Goal: Task Accomplishment & Management: Manage account settings

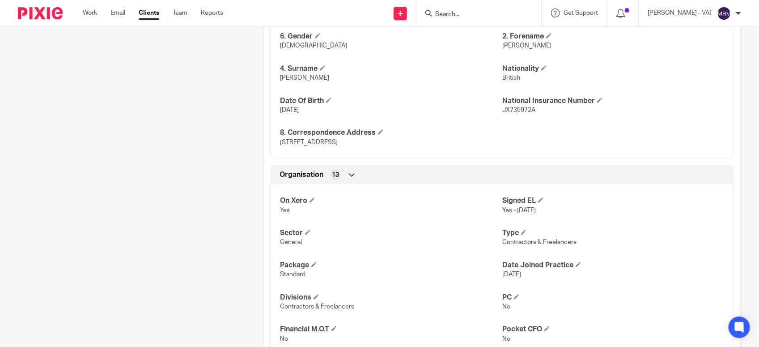
scroll to position [391, 0]
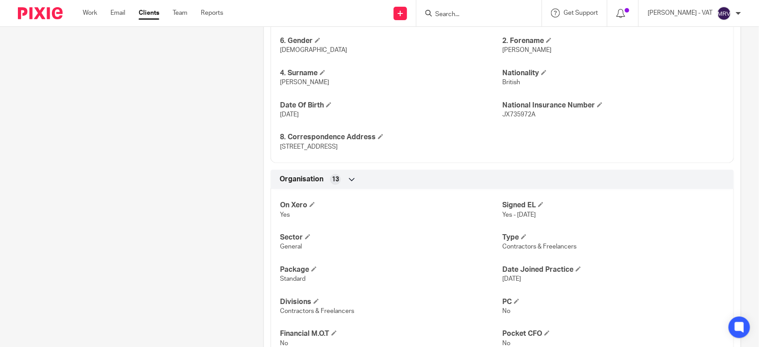
click at [472, 13] on input "Search" at bounding box center [474, 15] width 81 height 8
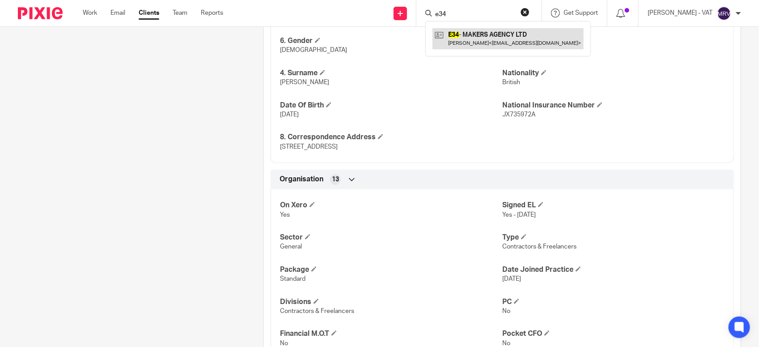
type input "e34"
click at [475, 34] on link at bounding box center [508, 38] width 151 height 21
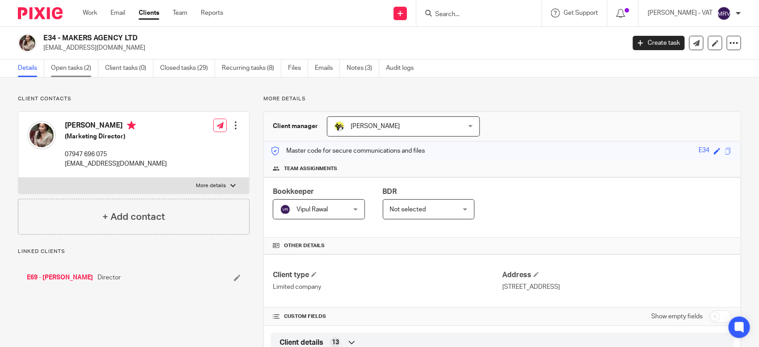
click at [81, 72] on link "Open tasks (2)" at bounding box center [74, 68] width 47 height 17
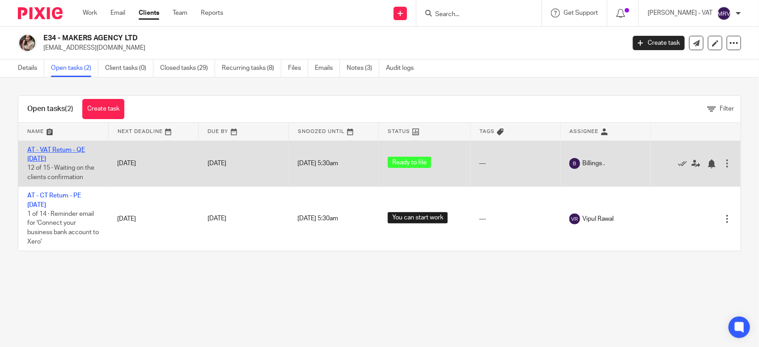
click at [64, 149] on link "AT - VAT Return - QE 31-07-2025" at bounding box center [56, 154] width 58 height 15
click at [85, 149] on link "AT - VAT Return - QE 31-07-2025" at bounding box center [56, 154] width 58 height 15
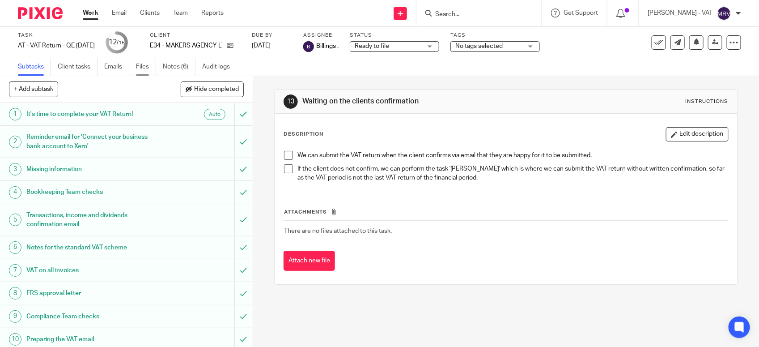
click at [146, 68] on link "Files" at bounding box center [146, 66] width 20 height 17
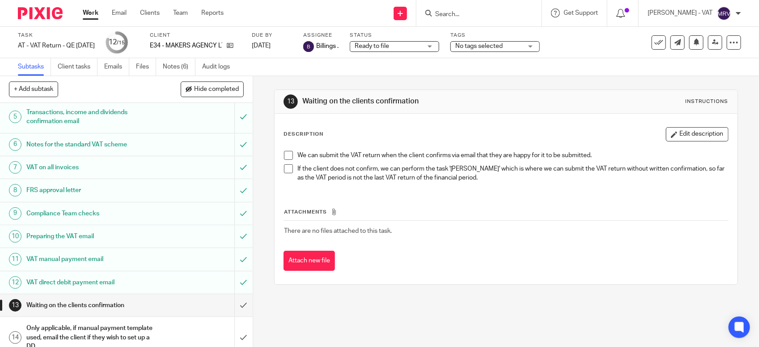
scroll to position [112, 0]
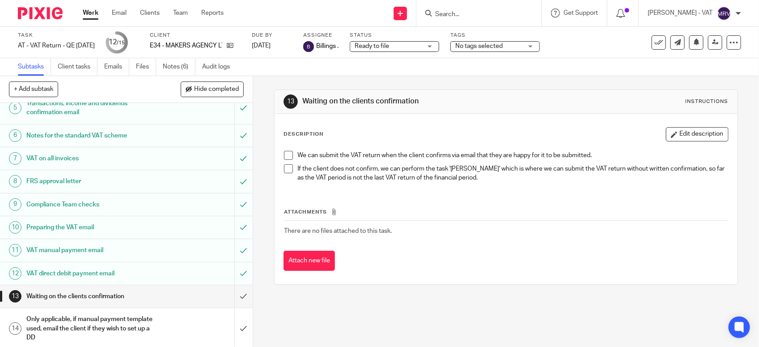
click at [125, 275] on h1 "VAT direct debit payment email" at bounding box center [92, 273] width 133 height 13
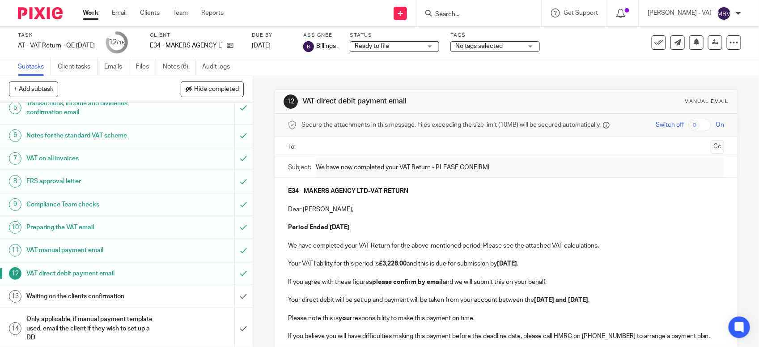
scroll to position [139, 0]
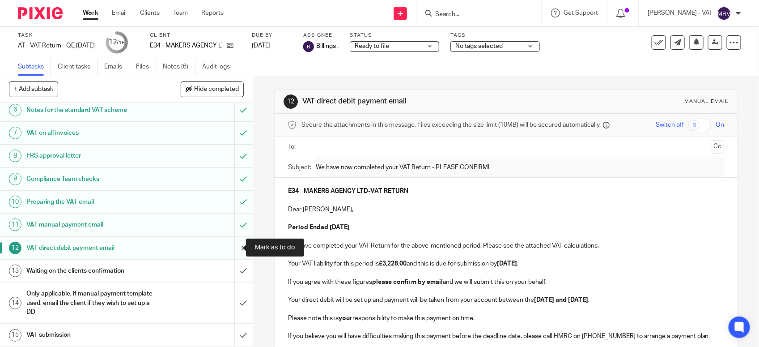
click at [233, 246] on input "submit" at bounding box center [126, 248] width 253 height 22
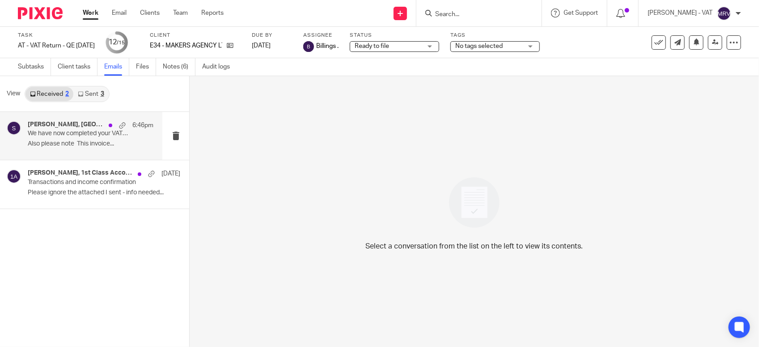
click at [103, 131] on p "We have now completed your VAT Return - PLEASE CONFIRM!" at bounding box center [78, 134] width 101 height 8
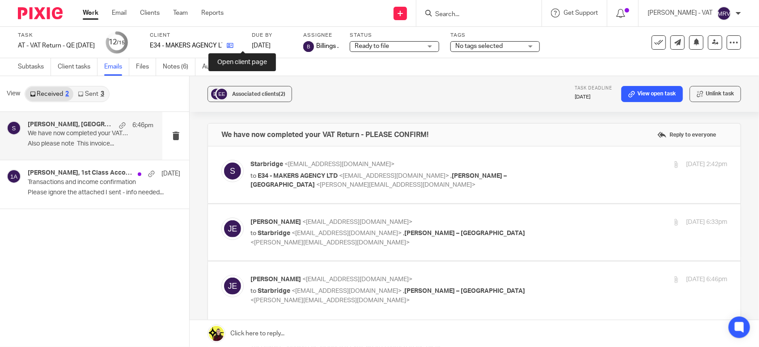
click at [234, 47] on icon at bounding box center [230, 45] width 7 height 7
click at [27, 68] on link "Subtasks" at bounding box center [34, 66] width 33 height 17
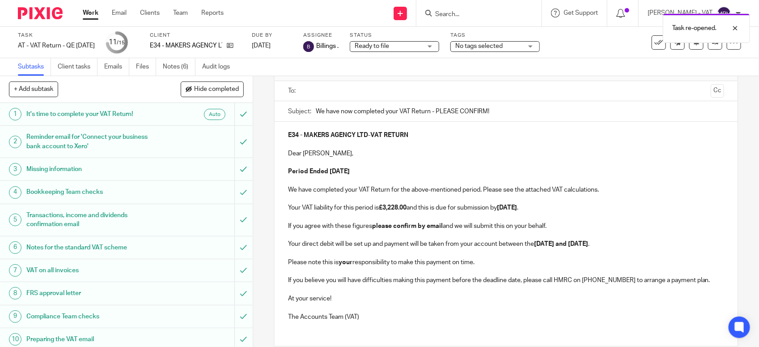
scroll to position [112, 0]
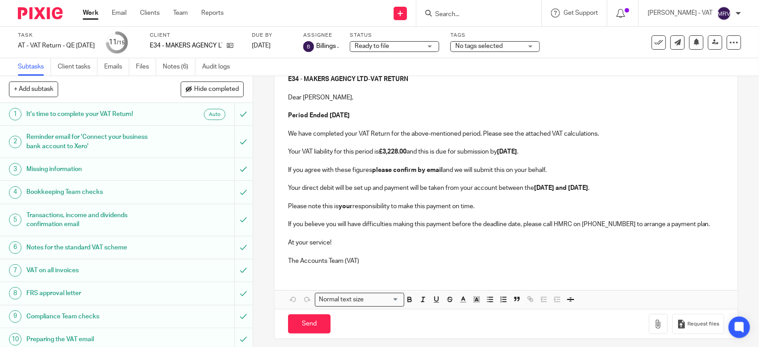
click at [88, 14] on link "Work" at bounding box center [91, 13] width 16 height 9
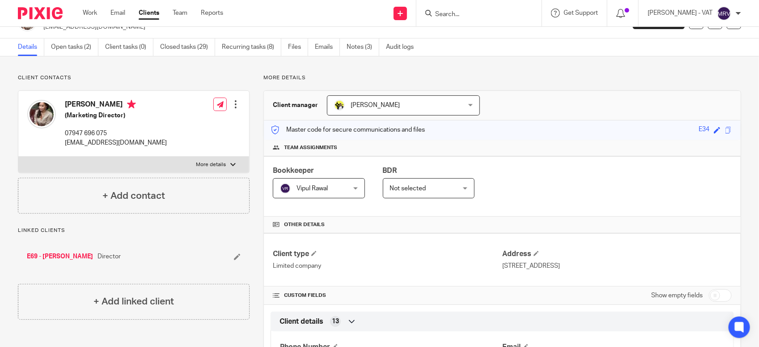
scroll to position [19, 0]
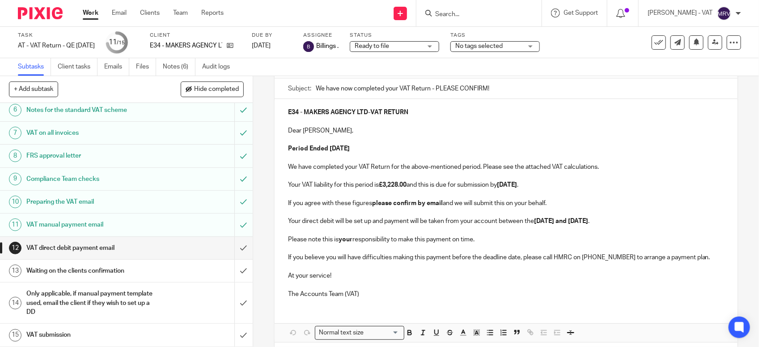
scroll to position [63, 0]
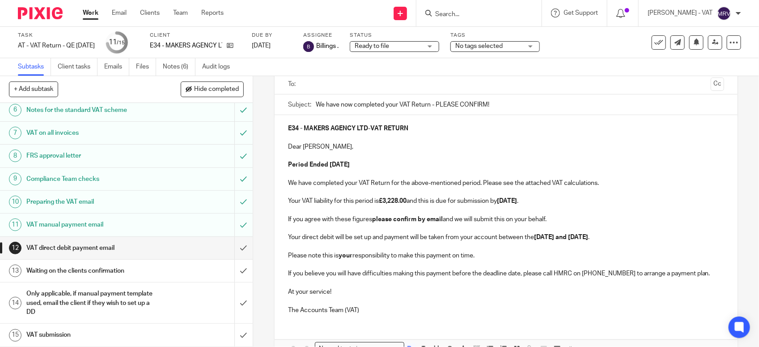
click at [350, 166] on strong "Period Ended [DATE]" at bounding box center [319, 165] width 62 height 6
click at [526, 204] on p "Your VAT liability for this period is £3,228.00 and this is due for submission …" at bounding box center [506, 200] width 436 height 9
click at [517, 202] on strong "[DATE]" at bounding box center [507, 201] width 20 height 6
copy strong "September"
click at [588, 238] on strong "[DATE] and [DATE]" at bounding box center [561, 237] width 54 height 6
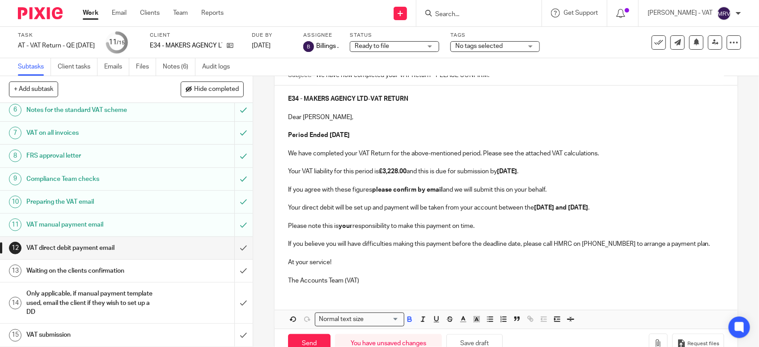
scroll to position [119, 0]
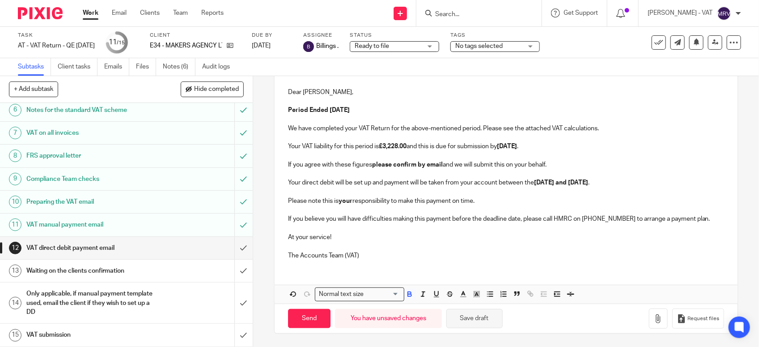
click at [466, 320] on button "Save draft" at bounding box center [475, 318] width 56 height 19
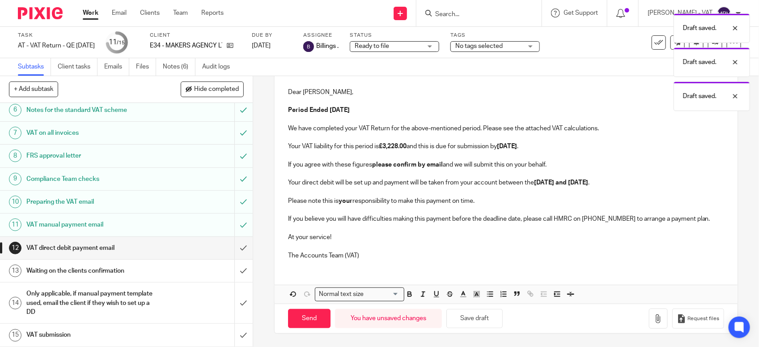
click at [430, 247] on p at bounding box center [506, 246] width 436 height 9
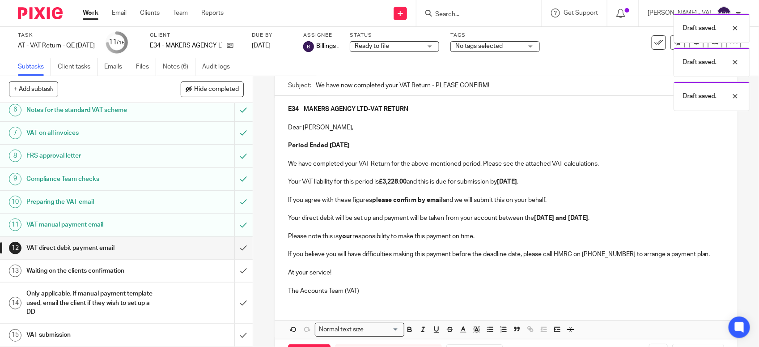
scroll to position [63, 0]
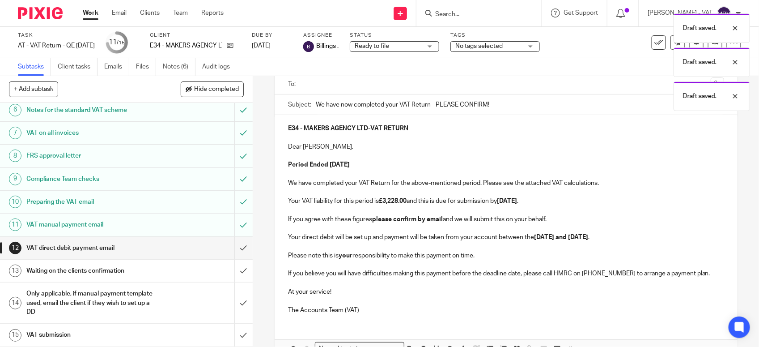
click at [438, 200] on p "Your VAT liability for this period is £3,228.00 and this is due for submission …" at bounding box center [506, 200] width 436 height 9
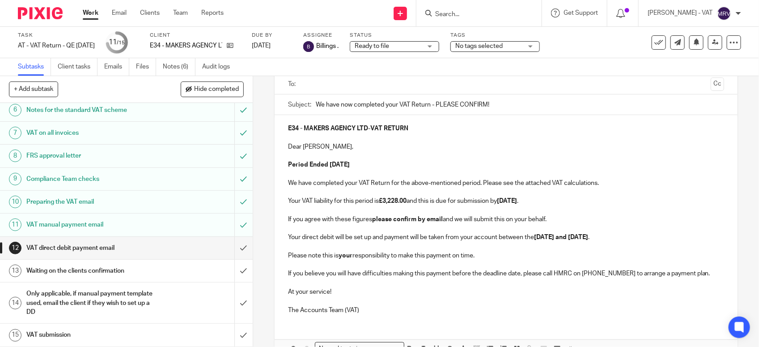
click at [441, 159] on p at bounding box center [506, 155] width 436 height 9
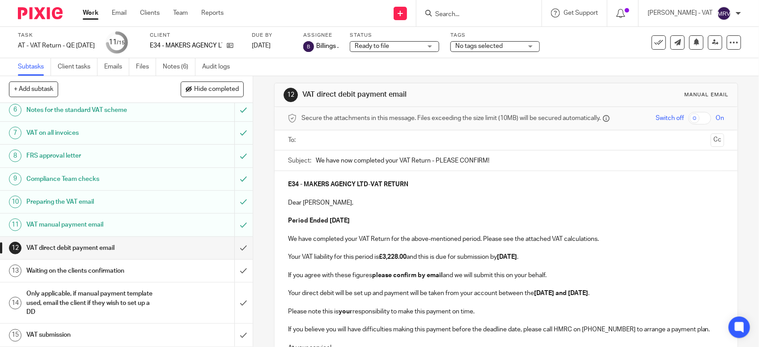
click at [441, 216] on p at bounding box center [506, 211] width 436 height 9
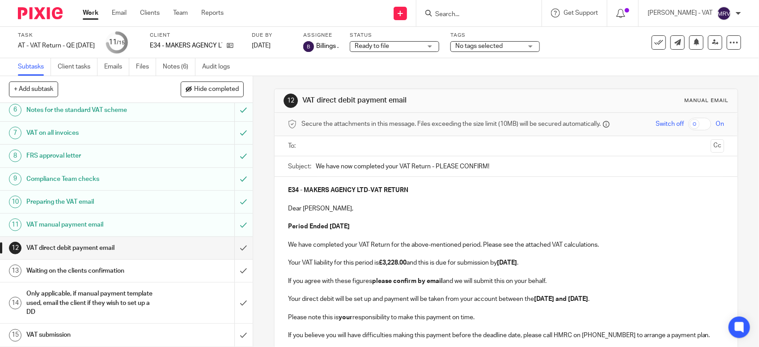
scroll to position [0, 0]
click at [283, 191] on div "E34 - MAKERS AGENCY LTD - VAT RETURN Dear Jackie, Period Ended 31st July 2025 W…" at bounding box center [506, 281] width 463 height 206
copy strong "AMENDED -"
click at [316, 169] on input "We have now completed your VAT Return - PLEASE CONFIRM!" at bounding box center [520, 167] width 409 height 20
paste input "AMENDED -"
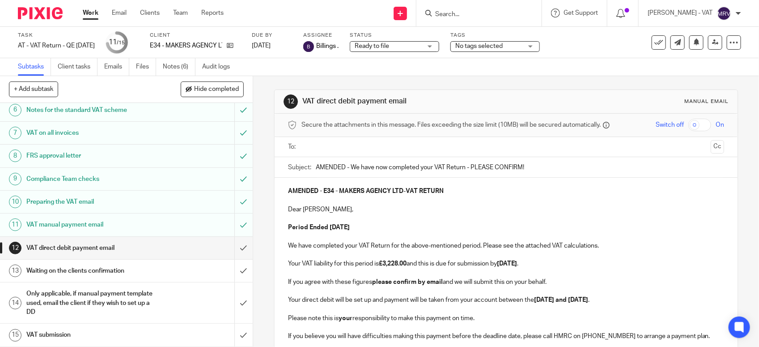
type input "AMENDED - We have now completed your VAT Return - PLEASE CONFIRM!"
click at [507, 191] on p "AMENDED - E34 - MAKERS AGENCY LTD - VAT RETURN" at bounding box center [506, 191] width 436 height 9
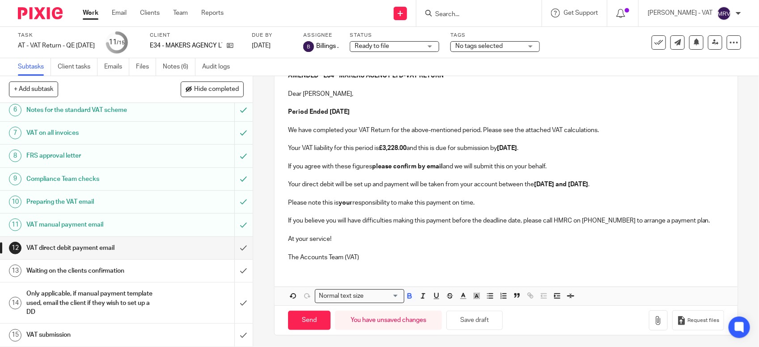
scroll to position [119, 0]
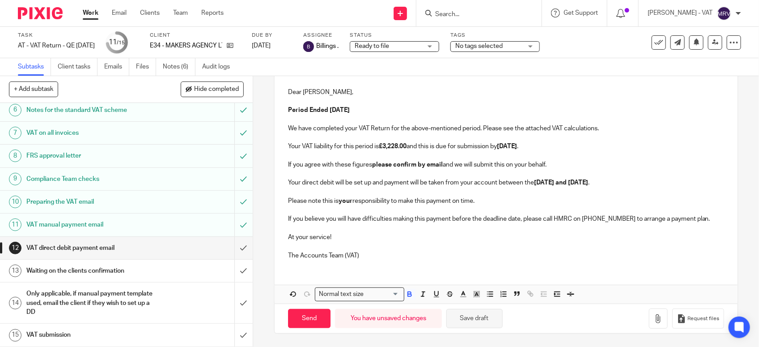
click at [488, 319] on button "Save draft" at bounding box center [475, 318] width 56 height 19
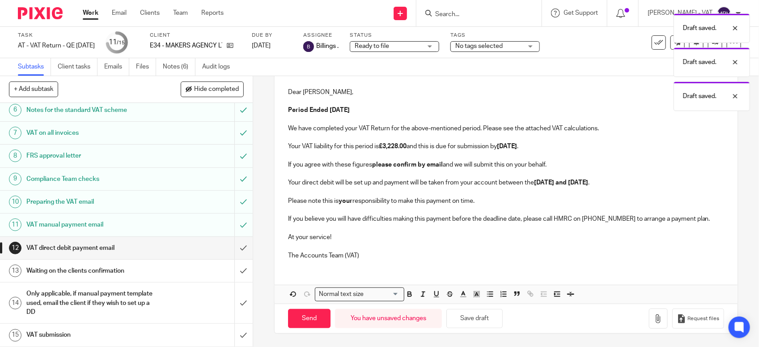
click at [468, 256] on p "The Accounts Team (VAT)" at bounding box center [506, 255] width 436 height 9
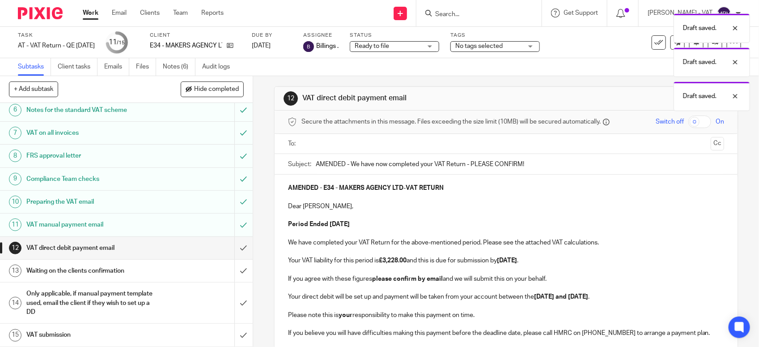
scroll to position [0, 0]
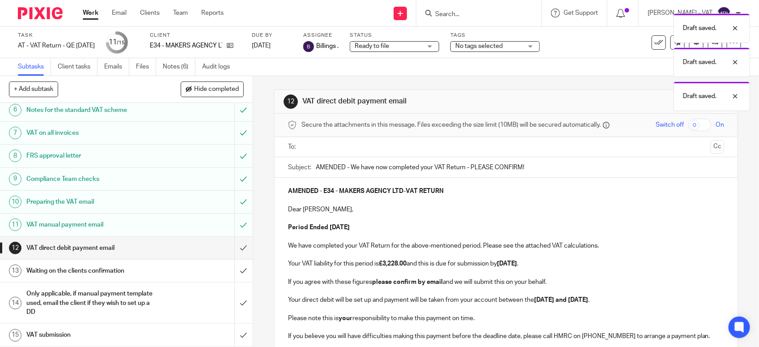
click at [461, 235] on p at bounding box center [506, 236] width 436 height 9
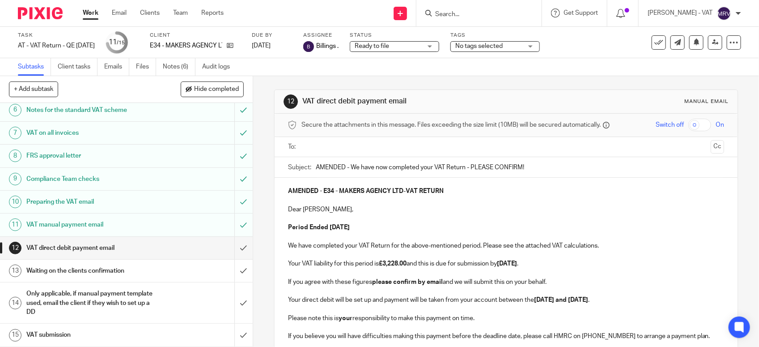
click at [367, 214] on p at bounding box center [506, 218] width 436 height 9
click at [712, 45] on icon at bounding box center [715, 42] width 7 height 7
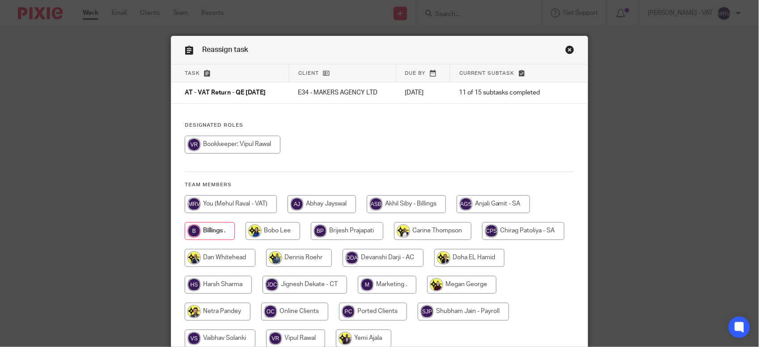
click at [219, 206] on input "radio" at bounding box center [231, 204] width 92 height 18
radio input "true"
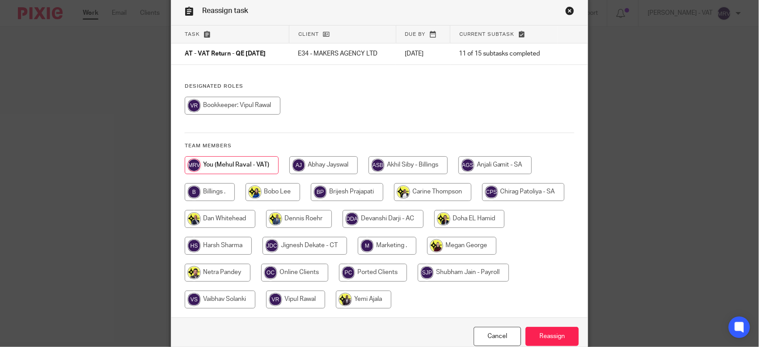
scroll to position [84, 0]
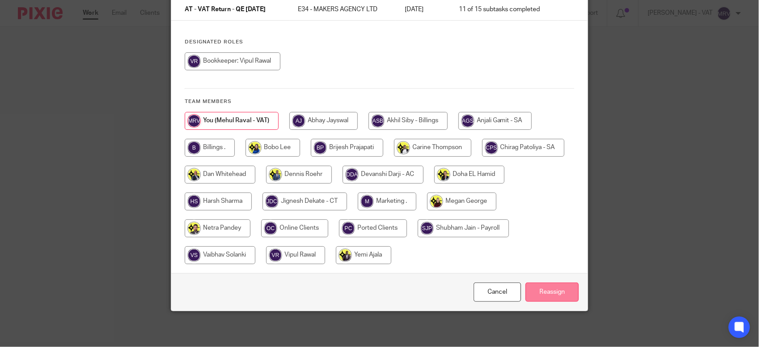
click at [554, 292] on input "Reassign" at bounding box center [552, 291] width 53 height 19
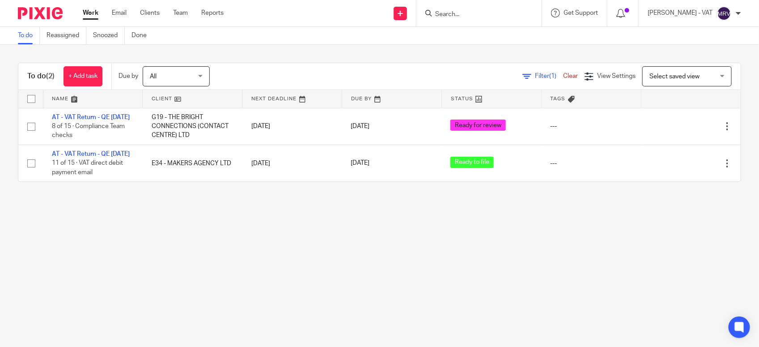
click at [103, 245] on main "To do Reassigned Snoozed Done To do (2) + Add task Due by All All Today Tomorro…" at bounding box center [379, 173] width 759 height 347
click at [115, 260] on main "To do Reassigned Snoozed Done To do (2) + Add task Due by All All Today Tomorro…" at bounding box center [379, 173] width 759 height 347
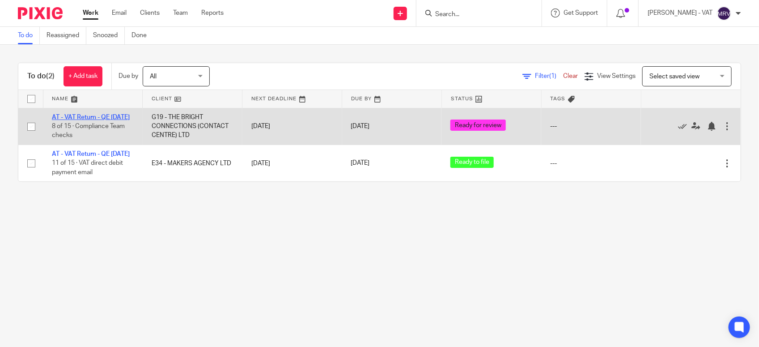
click at [113, 115] on link "AT - VAT Return - QE [DATE]" at bounding box center [91, 117] width 78 height 6
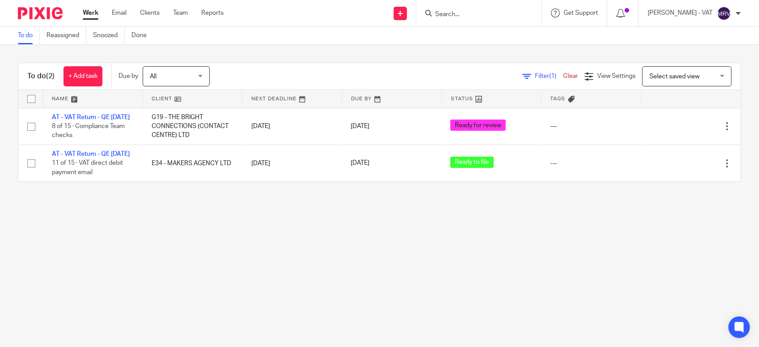
click at [193, 247] on main "To do Reassigned Snoozed Done To do (2) + Add task Due by All All Today Tomorro…" at bounding box center [379, 173] width 759 height 347
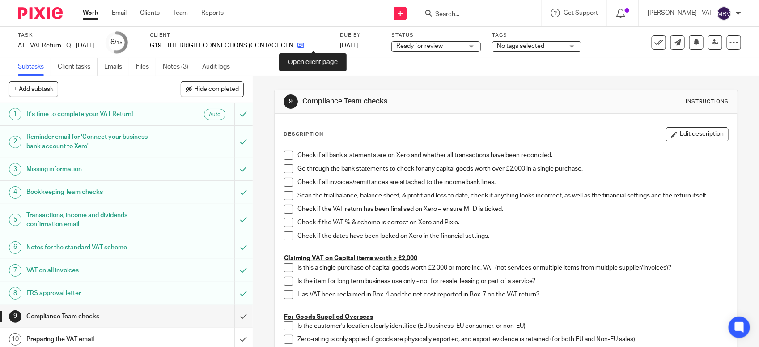
click at [304, 47] on icon at bounding box center [301, 45] width 7 height 7
click at [284, 153] on span at bounding box center [288, 155] width 9 height 9
click at [285, 172] on span at bounding box center [288, 168] width 9 height 9
click at [285, 187] on span at bounding box center [288, 182] width 9 height 9
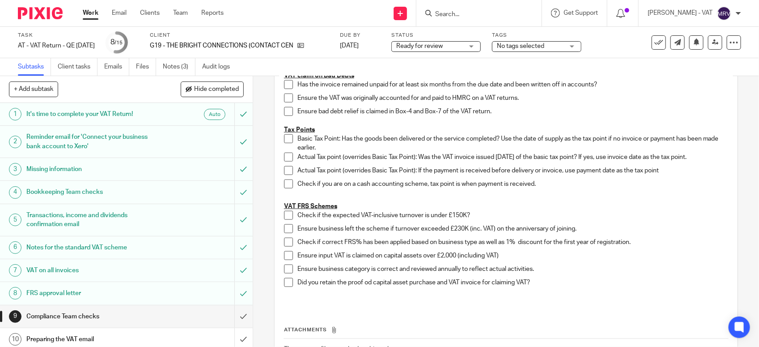
scroll to position [518, 0]
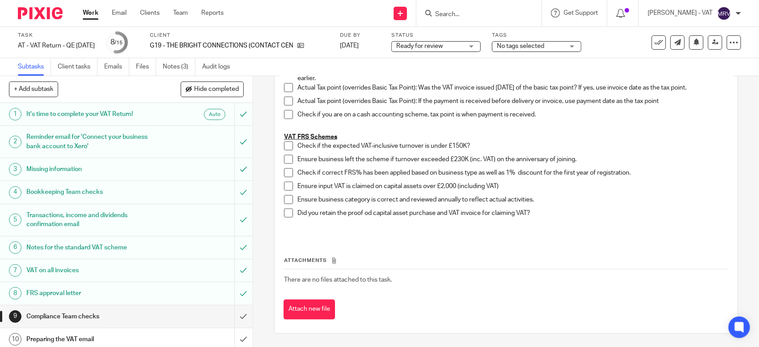
click at [285, 145] on span at bounding box center [288, 145] width 9 height 9
click at [288, 159] on span at bounding box center [288, 159] width 9 height 9
click at [285, 173] on span at bounding box center [288, 172] width 9 height 9
click at [285, 200] on span at bounding box center [288, 199] width 9 height 9
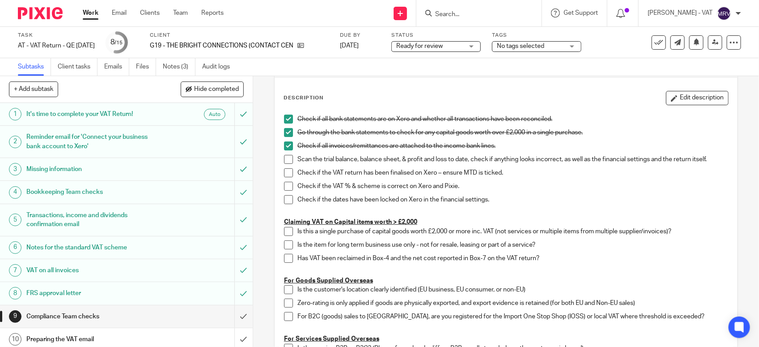
scroll to position [56, 0]
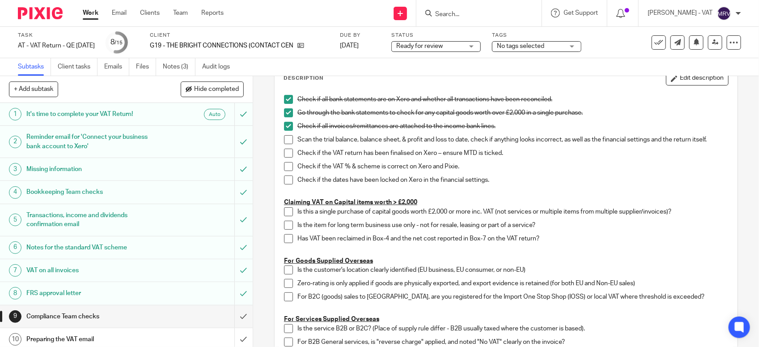
click at [286, 144] on span at bounding box center [288, 139] width 9 height 9
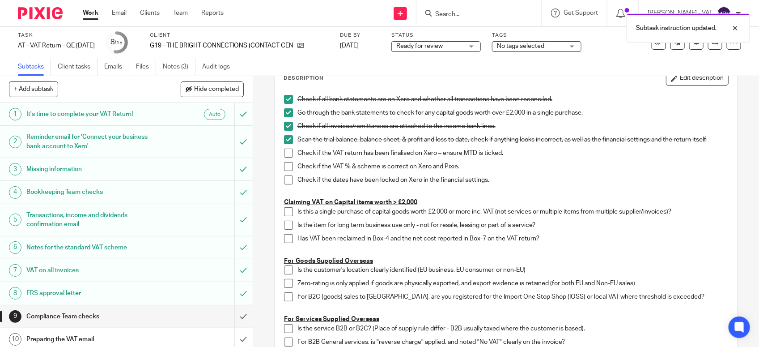
click at [285, 155] on span at bounding box center [288, 153] width 9 height 9
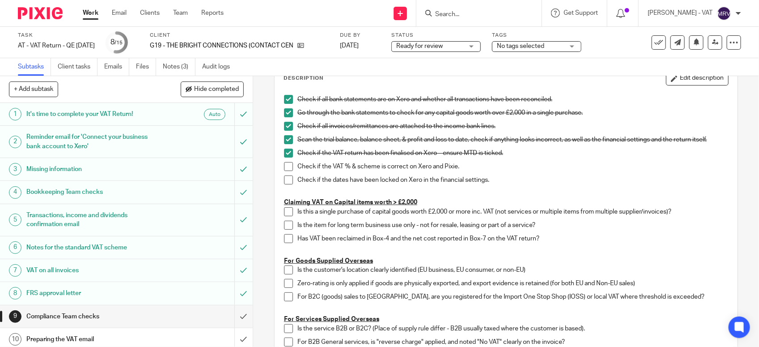
click at [284, 166] on span at bounding box center [288, 166] width 9 height 9
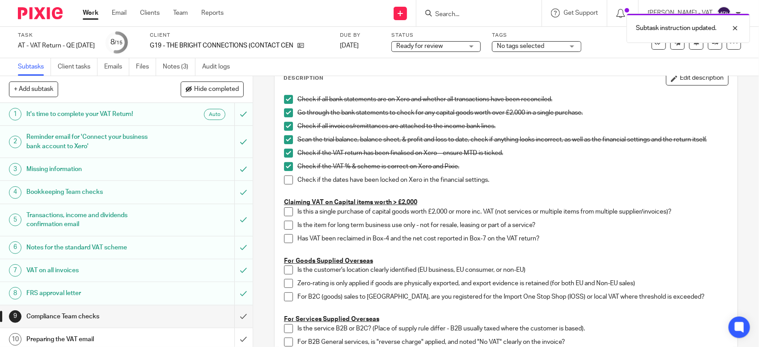
click at [285, 178] on span at bounding box center [288, 179] width 9 height 9
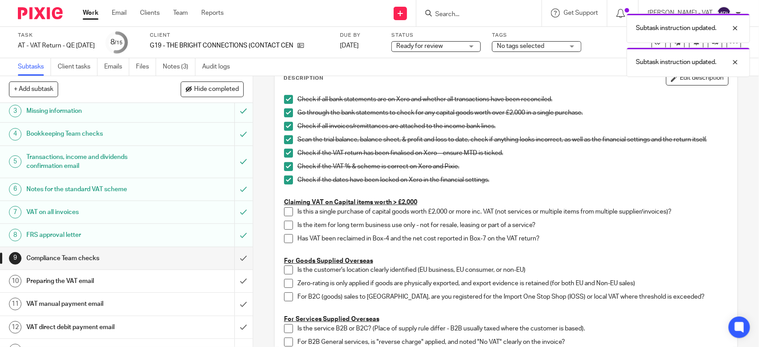
scroll to position [139, 0]
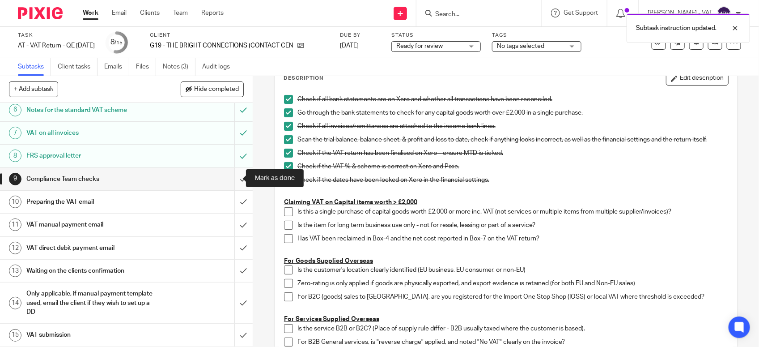
click at [233, 179] on input "submit" at bounding box center [126, 179] width 253 height 22
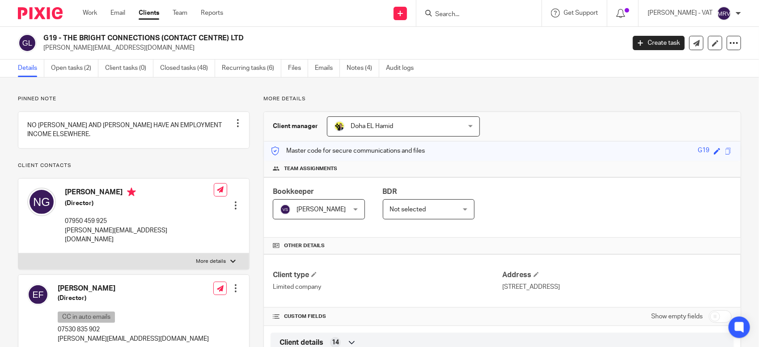
drag, startPoint x: 63, startPoint y: 37, endPoint x: 243, endPoint y: 37, distance: 179.9
click at [243, 37] on h2 "G19 - THE BRIGHT CONNECTIONS (CONTACT CENTRE) LTD" at bounding box center [273, 38] width 461 height 9
copy h2 "THE BRIGHT CONNECTIONS (CONTACT CENTRE) LTD"
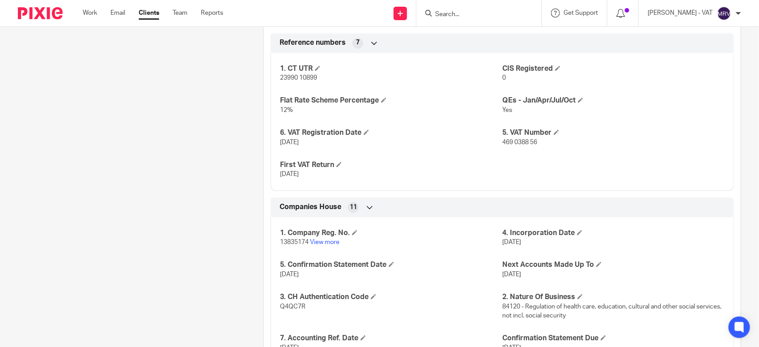
scroll to position [811, 0]
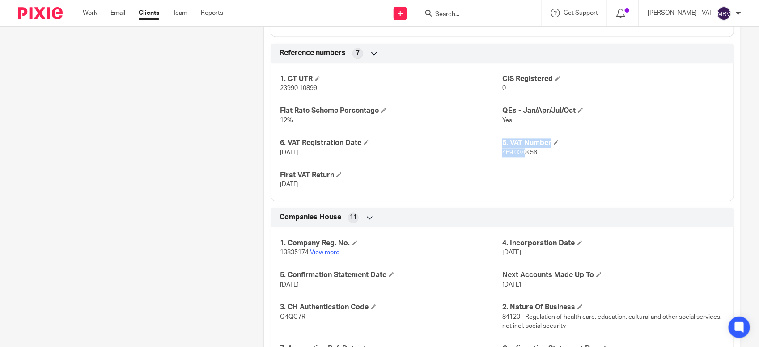
drag, startPoint x: 496, startPoint y: 153, endPoint x: 522, endPoint y: 155, distance: 26.4
click at [522, 155] on div "1. CT UTR 23990 10899 CIS Registered 0 Flat Rate Scheme Percentage 12% QEs - Ja…" at bounding box center [503, 128] width 464 height 145
drag, startPoint x: 522, startPoint y: 155, endPoint x: 500, endPoint y: 157, distance: 22.5
click at [502, 157] on p "469 0388 56" at bounding box center [613, 152] width 222 height 9
drag, startPoint x: 497, startPoint y: 153, endPoint x: 533, endPoint y: 153, distance: 36.2
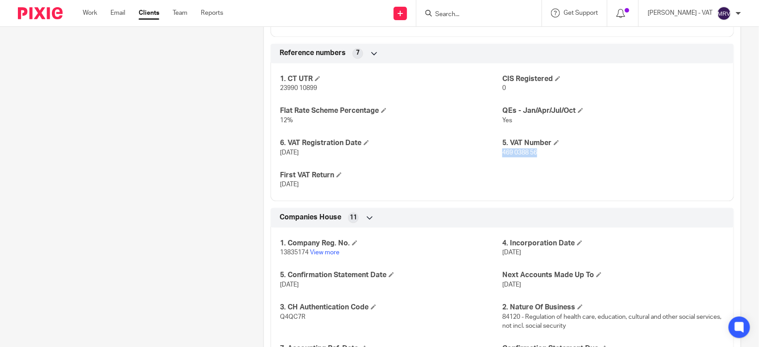
click at [533, 153] on p "469 0388 56" at bounding box center [613, 152] width 222 height 9
click at [502, 157] on p "469 0388 56" at bounding box center [613, 152] width 222 height 9
drag, startPoint x: 498, startPoint y: 153, endPoint x: 531, endPoint y: 155, distance: 33.7
click at [531, 155] on span "469 0388 56" at bounding box center [519, 152] width 35 height 6
copy span "469 0388 56"
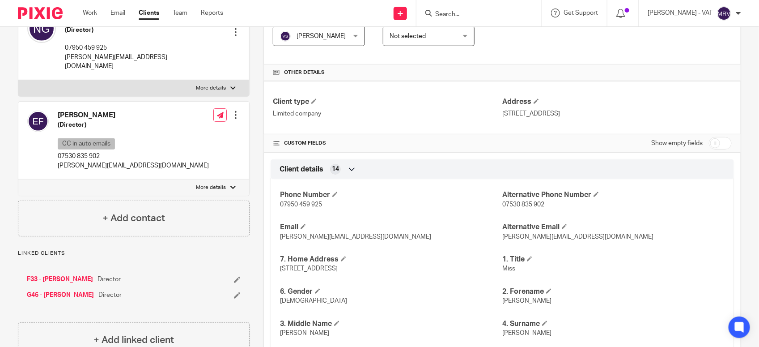
scroll to position [336, 0]
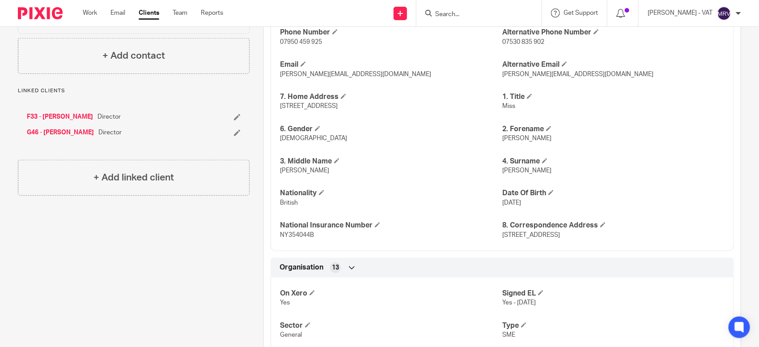
click at [506, 171] on span "[PERSON_NAME]" at bounding box center [526, 170] width 49 height 6
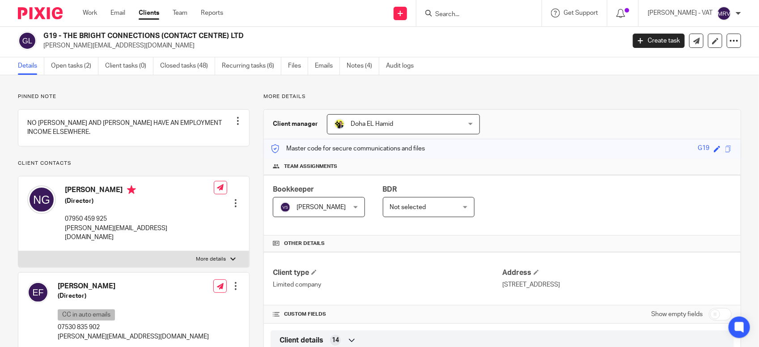
scroll to position [0, 0]
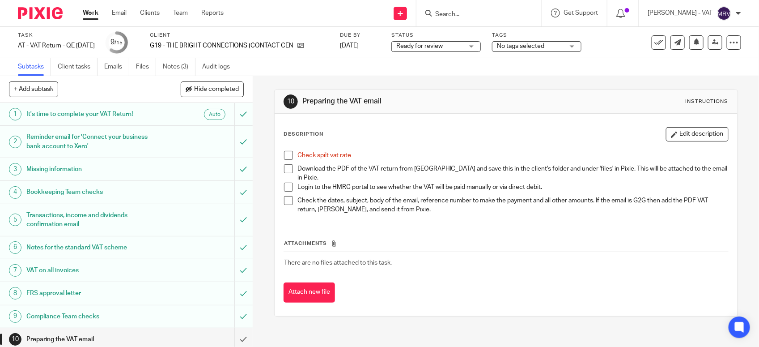
click at [288, 156] on span at bounding box center [288, 155] width 9 height 9
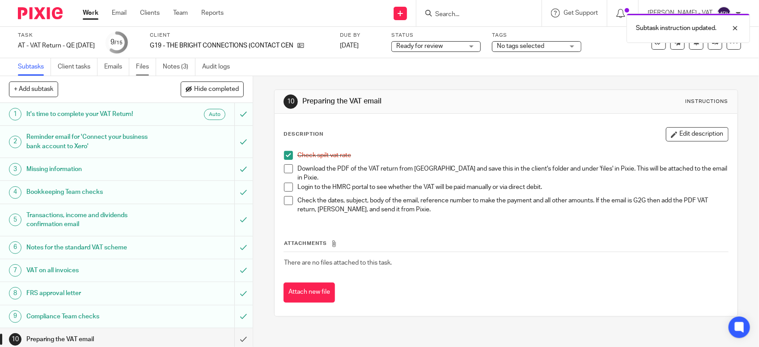
click at [143, 66] on link "Files" at bounding box center [146, 66] width 20 height 17
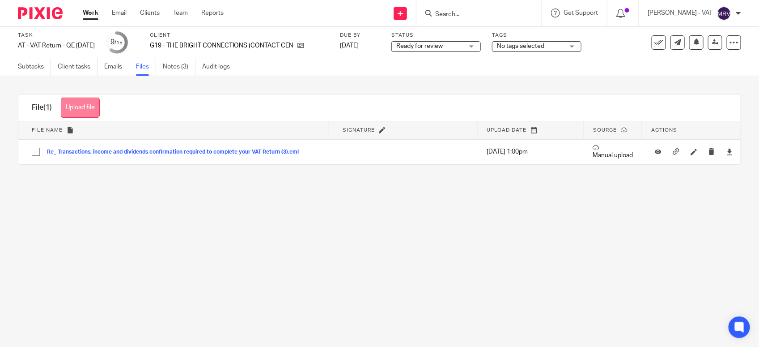
click at [73, 102] on button "Upload file" at bounding box center [80, 108] width 39 height 20
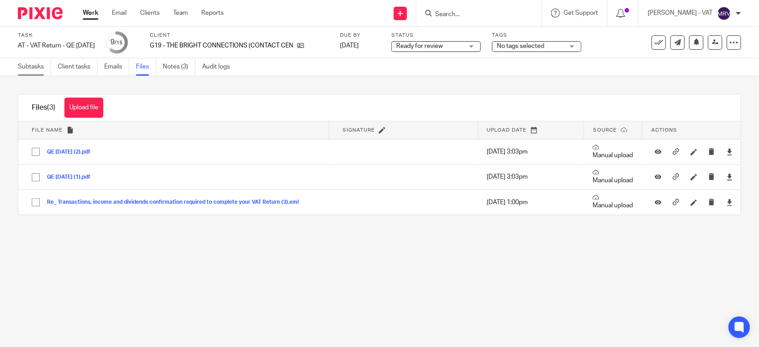
click at [24, 68] on link "Subtasks" at bounding box center [34, 66] width 33 height 17
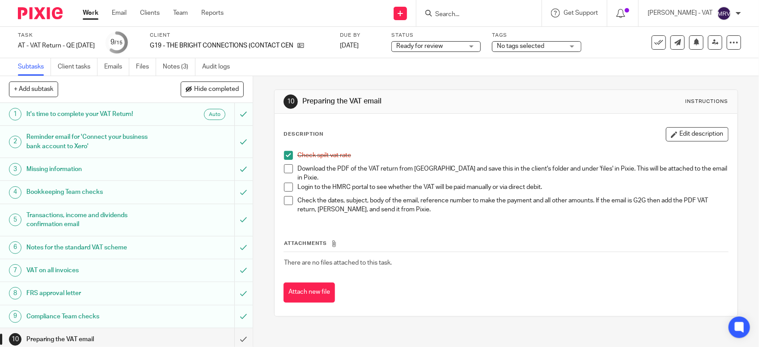
click at [285, 171] on span at bounding box center [288, 168] width 9 height 9
click at [680, 139] on button "Edit description" at bounding box center [697, 134] width 63 height 14
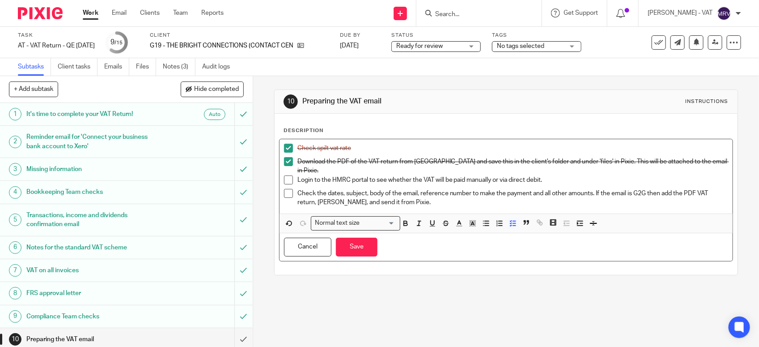
click at [490, 175] on p "Login to the HMRC portal to see whether the VAT will be paid manually or via di…" at bounding box center [513, 179] width 431 height 9
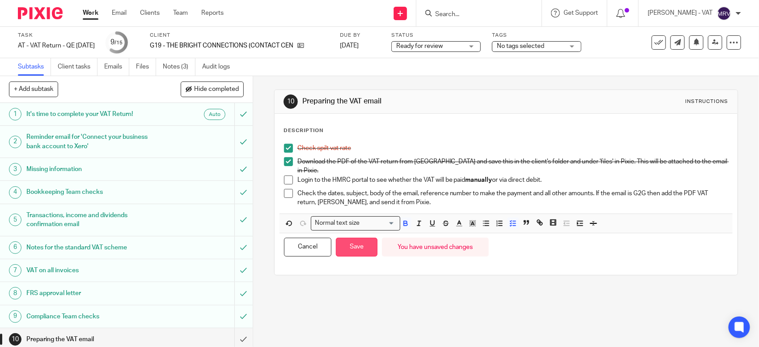
click at [358, 240] on button "Save" at bounding box center [357, 247] width 42 height 19
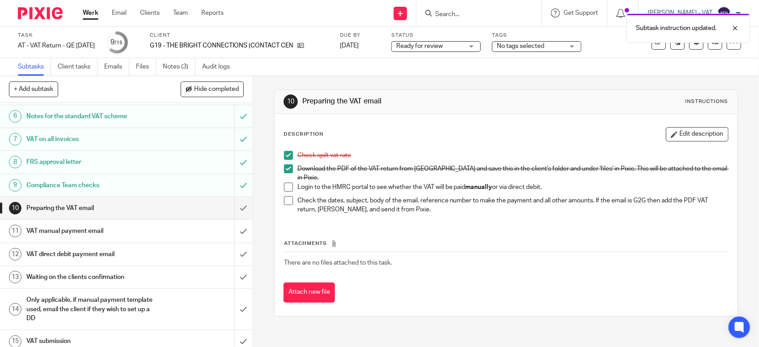
scroll to position [139, 0]
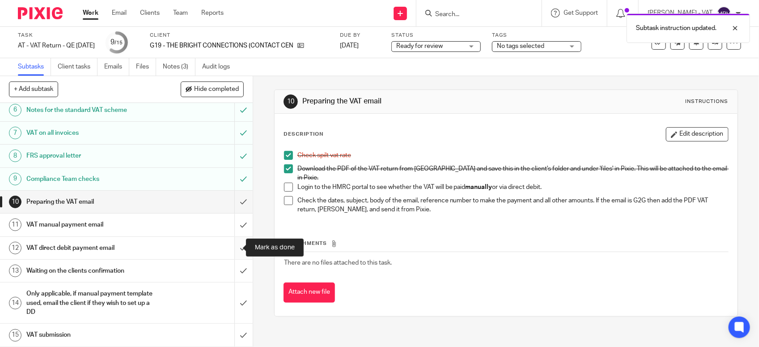
click at [227, 247] on input "submit" at bounding box center [126, 248] width 253 height 22
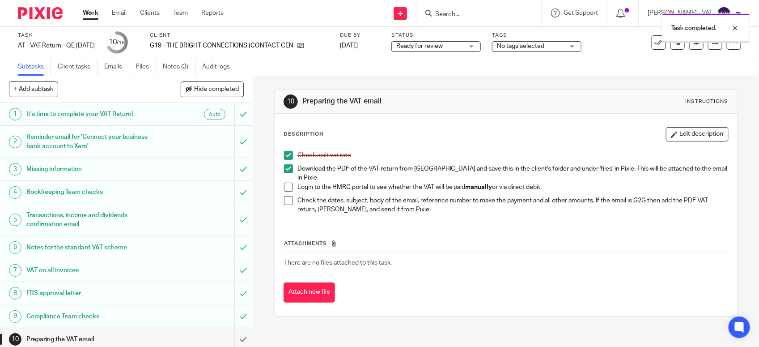
scroll to position [139, 0]
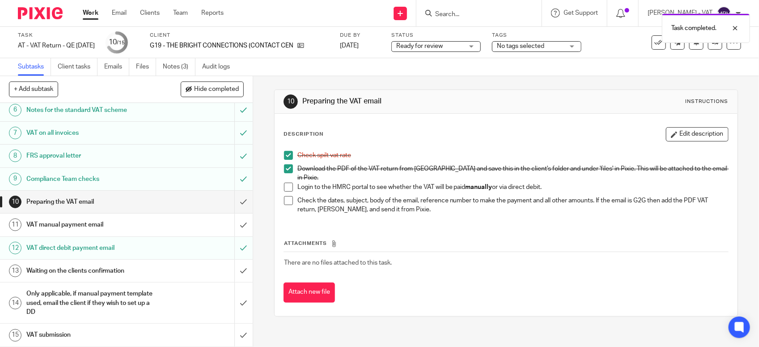
click at [118, 232] on link "11 VAT manual payment email" at bounding box center [117, 224] width 234 height 22
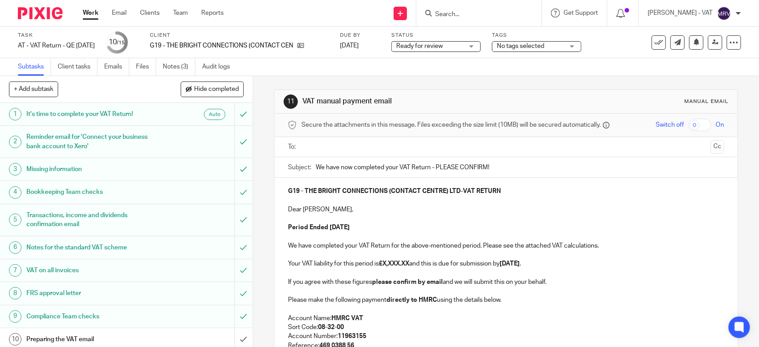
click at [443, 231] on p "Period Ended [DATE]" at bounding box center [506, 227] width 436 height 9
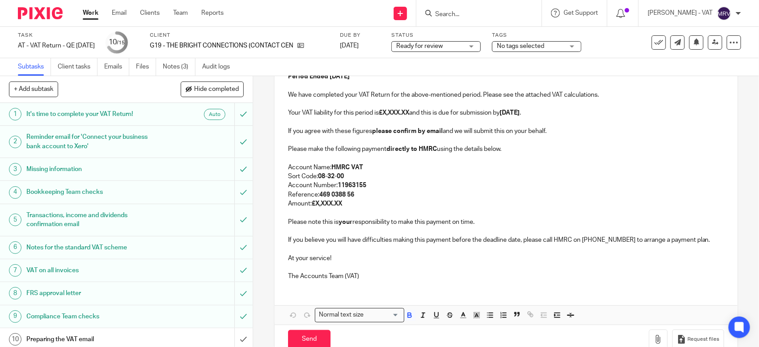
scroll to position [173, 0]
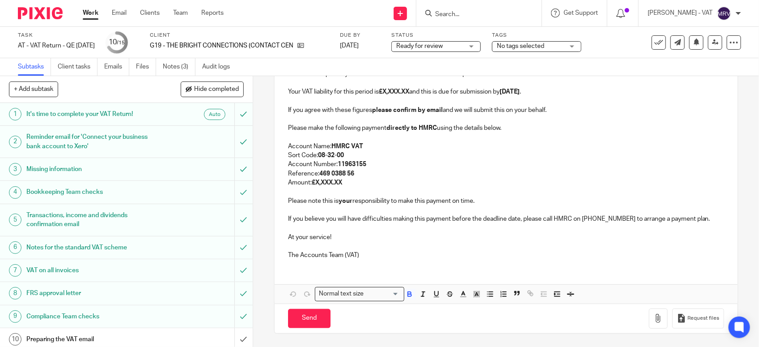
click at [409, 93] on strong "£X,XXX.XX" at bounding box center [394, 92] width 30 height 6
click at [409, 92] on strong "£X,XXX.XX" at bounding box center [394, 92] width 30 height 6
paste div
copy p "7,272.79"
click at [347, 183] on p "Amount: £X,XXX.XX" at bounding box center [506, 182] width 436 height 9
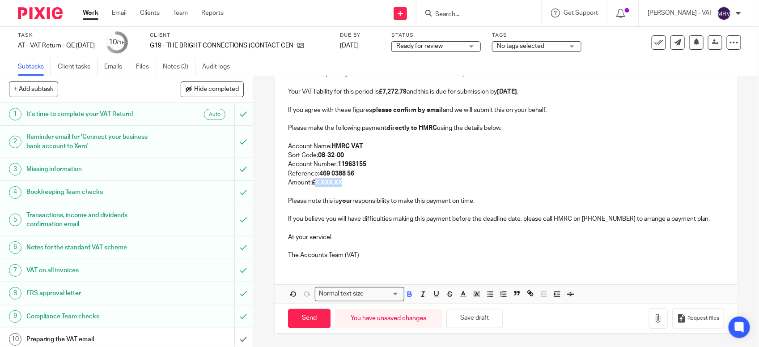
click at [312, 179] on strong "£X,XXX.XX" at bounding box center [327, 182] width 30 height 6
click at [488, 315] on button "Save draft" at bounding box center [475, 318] width 56 height 19
click at [501, 227] on p at bounding box center [506, 227] width 436 height 9
click at [442, 187] on p at bounding box center [506, 191] width 436 height 9
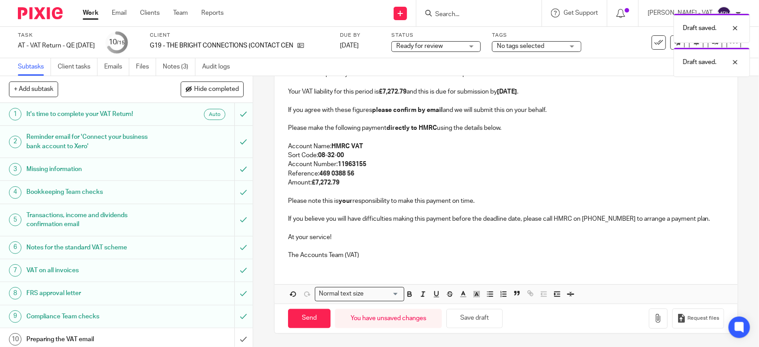
click at [557, 231] on p at bounding box center [506, 227] width 436 height 9
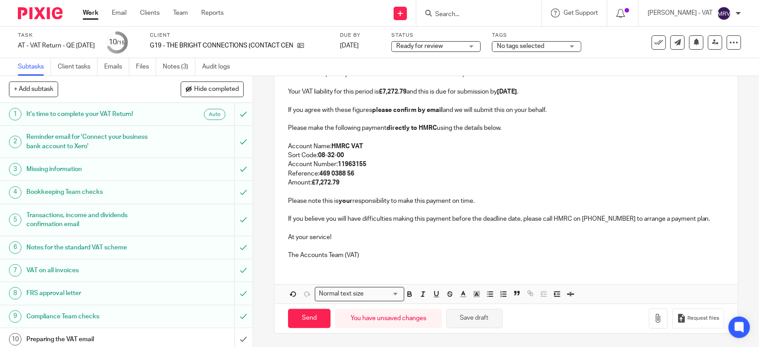
click at [493, 318] on button "Save draft" at bounding box center [475, 318] width 56 height 19
click at [470, 243] on p at bounding box center [506, 246] width 436 height 9
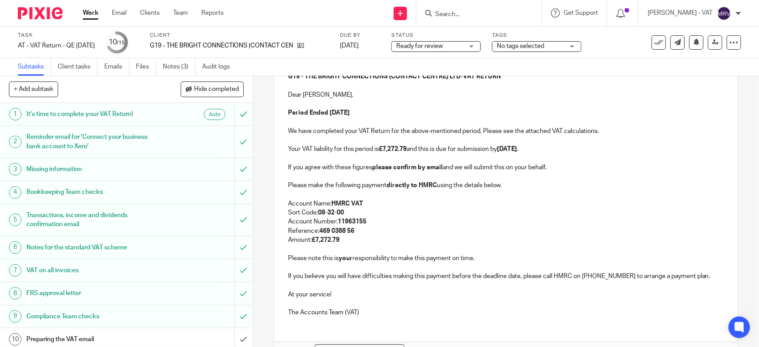
scroll to position [117, 0]
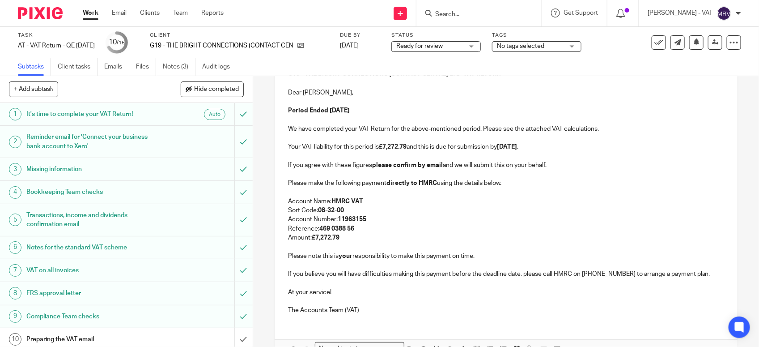
click at [545, 201] on p "Account Name: HMRC VAT" at bounding box center [506, 201] width 436 height 9
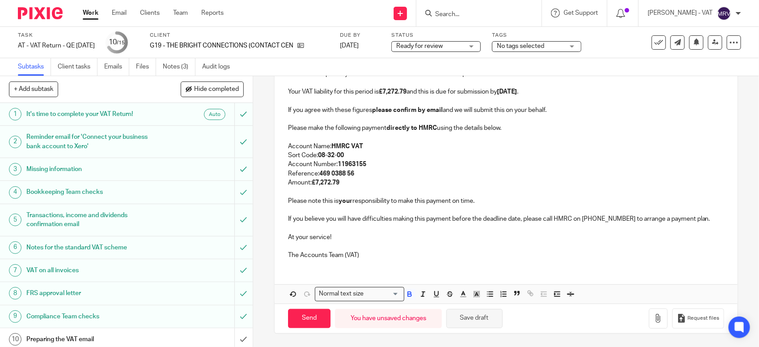
click at [476, 324] on button "Save draft" at bounding box center [475, 318] width 56 height 19
click at [391, 182] on p "Amount: £7,272.79" at bounding box center [506, 182] width 436 height 9
click at [649, 321] on button "button" at bounding box center [658, 318] width 19 height 20
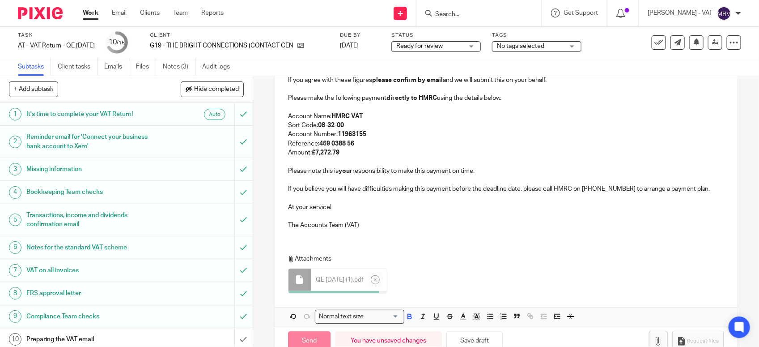
scroll to position [224, 0]
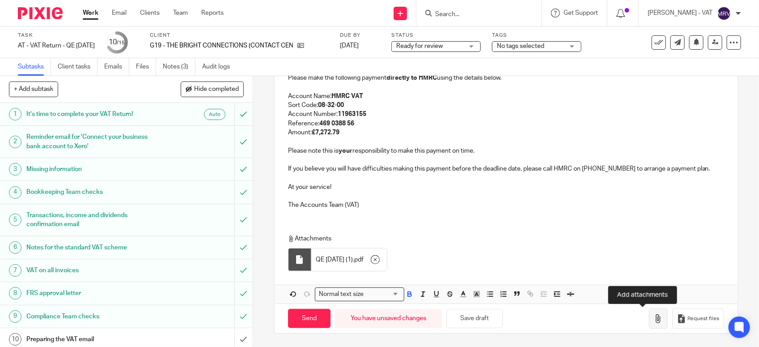
click at [654, 320] on icon "button" at bounding box center [658, 318] width 9 height 9
click at [357, 217] on div "G19 - THE BRIGHT CONNECTIONS (CONTACT CENTRE) LTD - VAT RETURN Dear Natasha, Pe…" at bounding box center [506, 130] width 463 height 348
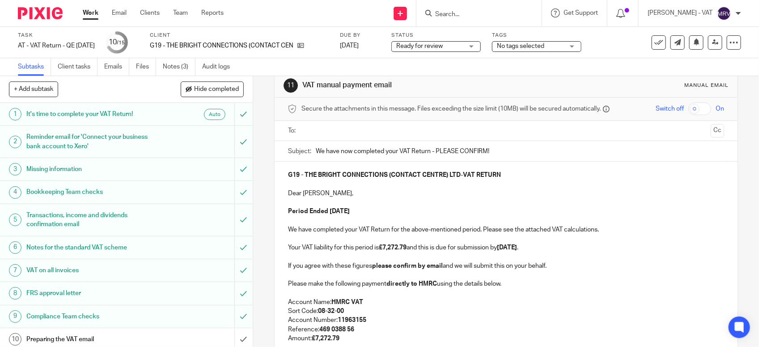
scroll to position [0, 0]
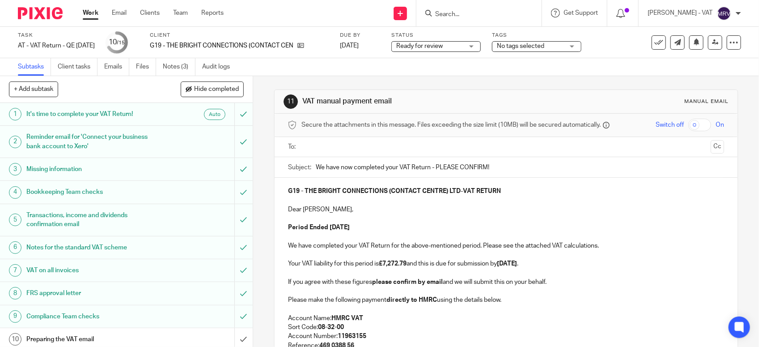
click at [363, 142] on input "text" at bounding box center [506, 147] width 403 height 10
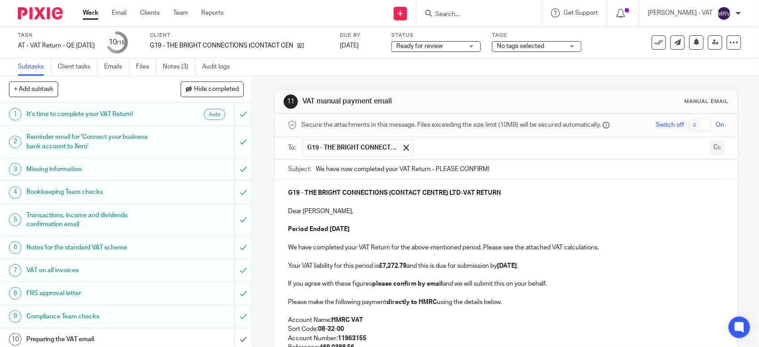
click at [711, 146] on button "Cc" at bounding box center [717, 147] width 13 height 13
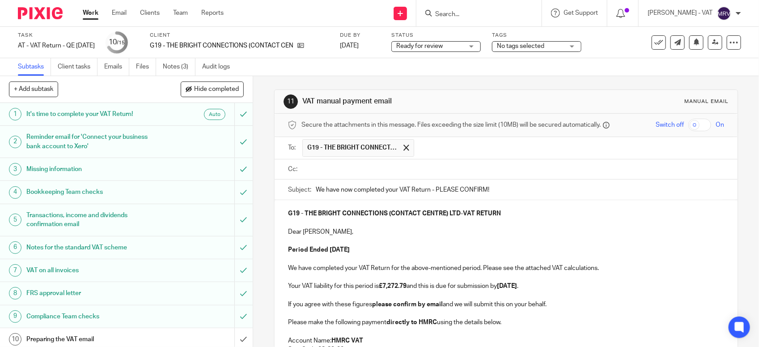
click at [314, 168] on input "text" at bounding box center [513, 169] width 416 height 10
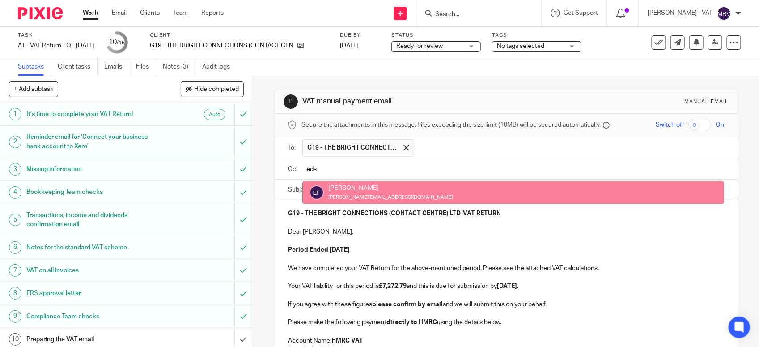
type input "eds"
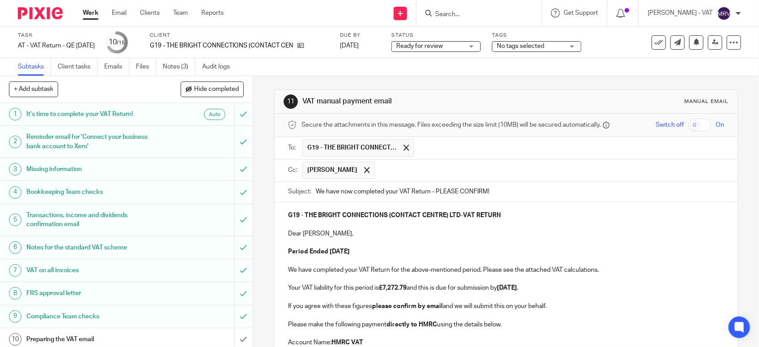
click at [406, 171] on input "text" at bounding box center [549, 170] width 341 height 17
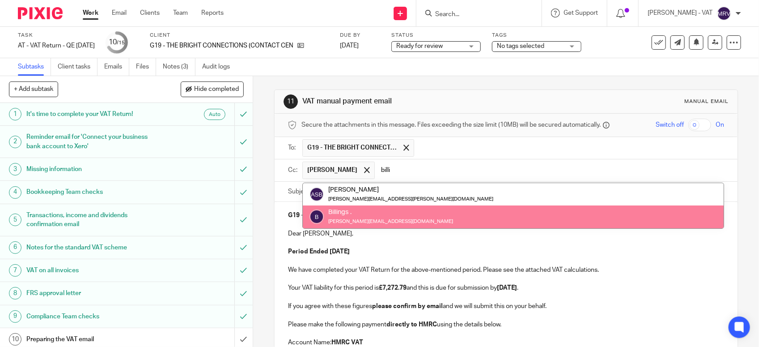
type input "billi"
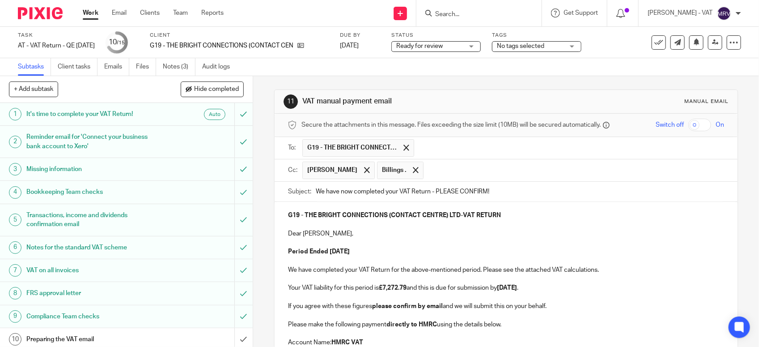
click at [395, 238] on p "Dear Natasha," at bounding box center [506, 233] width 436 height 9
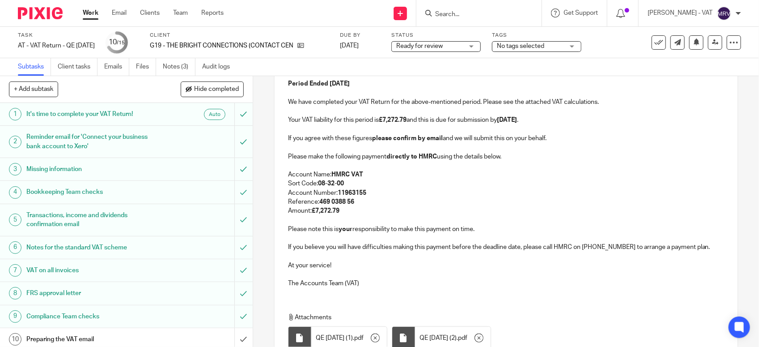
scroll to position [249, 0]
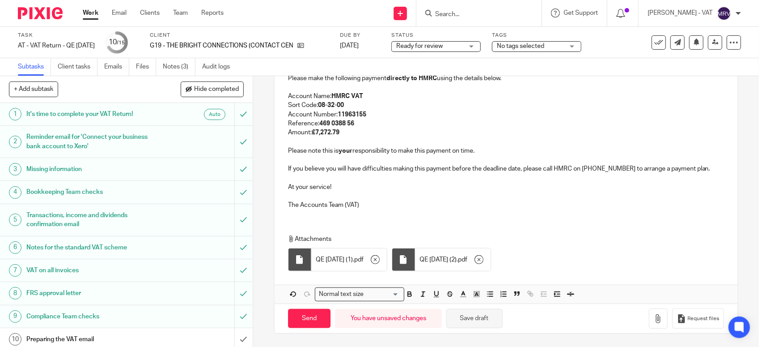
click at [493, 316] on button "Save draft" at bounding box center [475, 318] width 56 height 19
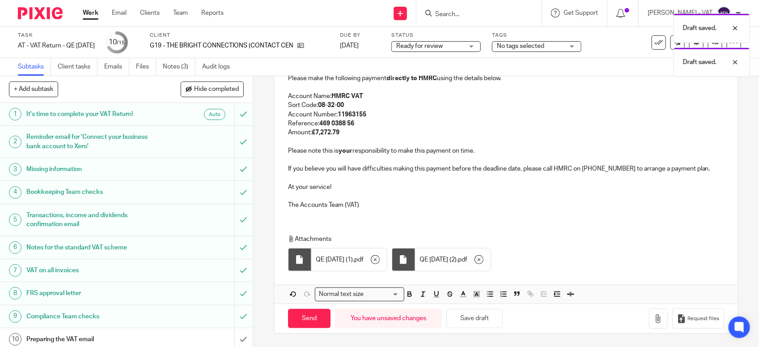
click at [428, 196] on p at bounding box center [506, 195] width 436 height 9
click at [372, 132] on p "Amount: £7,272.79" at bounding box center [506, 132] width 436 height 9
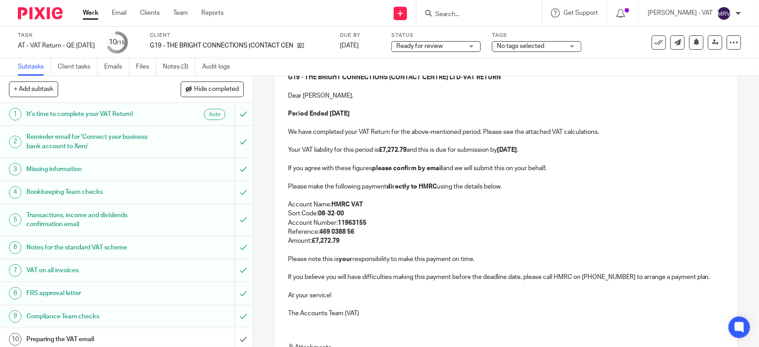
scroll to position [137, 0]
click at [379, 160] on p at bounding box center [506, 160] width 436 height 9
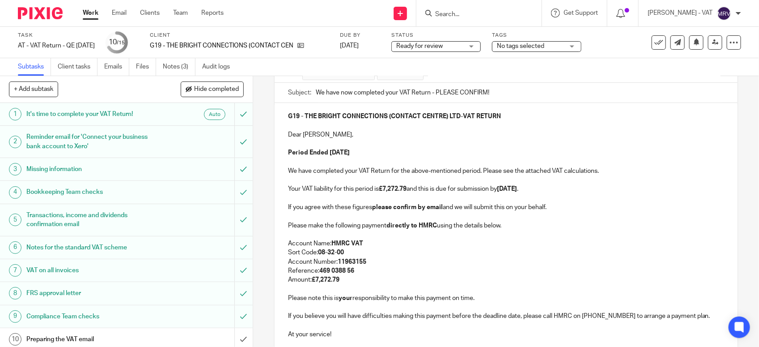
scroll to position [81, 0]
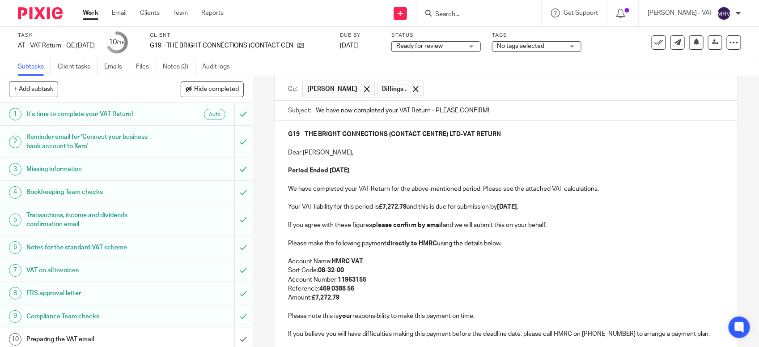
click at [386, 173] on p "Period Ended 31st July 2025" at bounding box center [506, 170] width 436 height 9
click at [390, 173] on p "Period Ended 31st July 2025" at bounding box center [506, 170] width 436 height 9
click at [350, 171] on strong "Period Ended 31st July 2025" at bounding box center [319, 170] width 62 height 6
click at [517, 209] on strong "07th September 2025" at bounding box center [507, 207] width 20 height 6
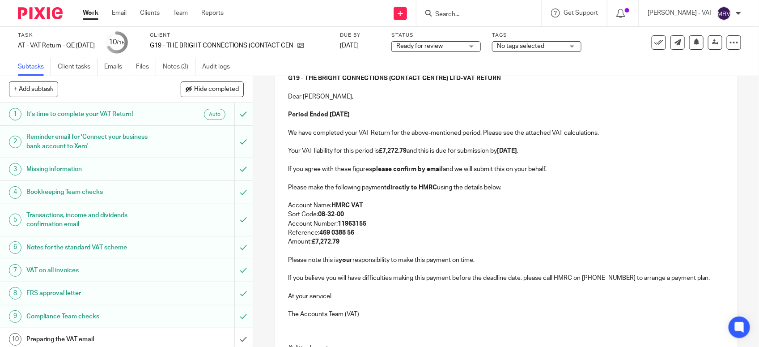
click at [383, 222] on p "Account Number: 11963155" at bounding box center [506, 223] width 436 height 9
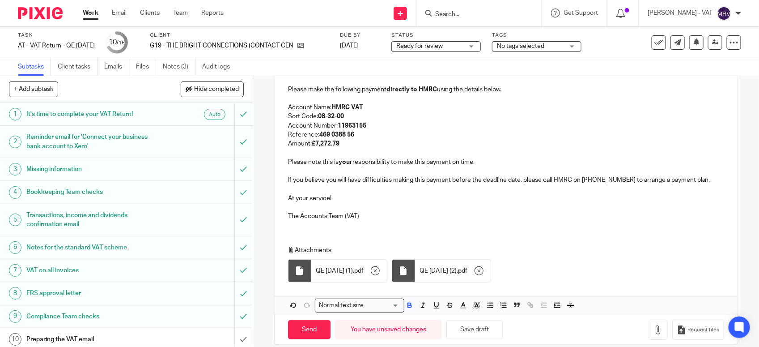
scroll to position [249, 0]
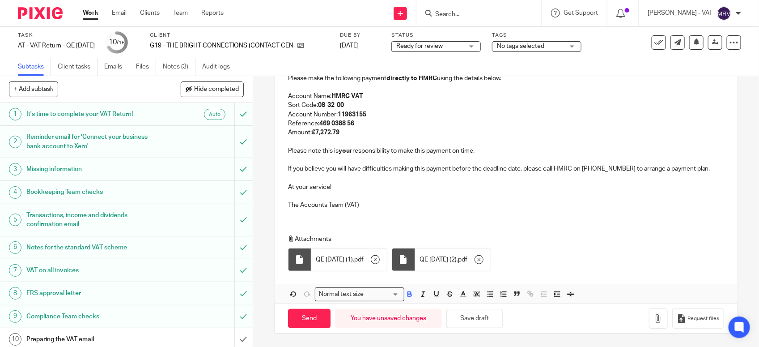
click at [397, 215] on div "G19 - THE BRIGHT CONNECTIONS (CONTACT CENTRE) LTD - VAT RETURN Dear Natasha, Pe…" at bounding box center [506, 86] width 463 height 260
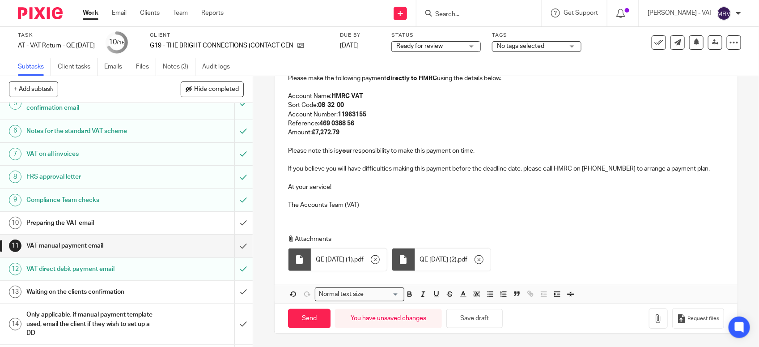
scroll to position [139, 0]
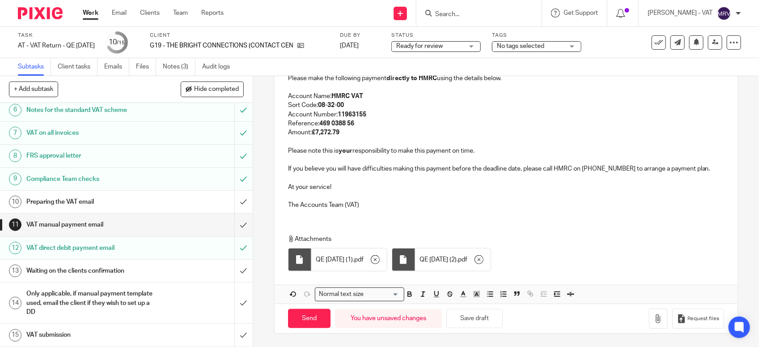
click at [368, 198] on p at bounding box center [506, 195] width 436 height 9
click at [474, 323] on button "Save draft" at bounding box center [475, 318] width 56 height 19
click at [312, 319] on input "Send" at bounding box center [309, 318] width 43 height 19
type input "Sent"
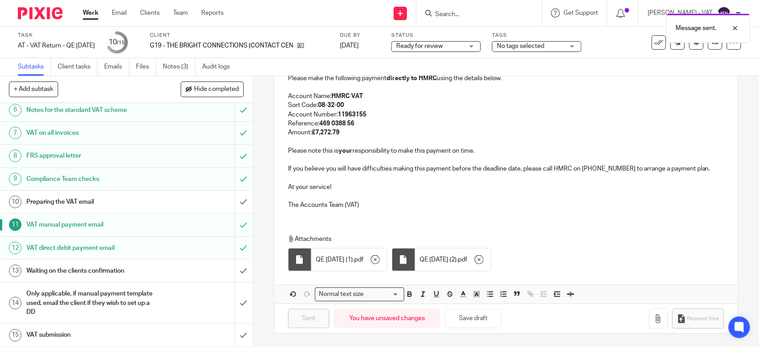
click at [136, 199] on h1 "Preparing the VAT email" at bounding box center [92, 201] width 133 height 13
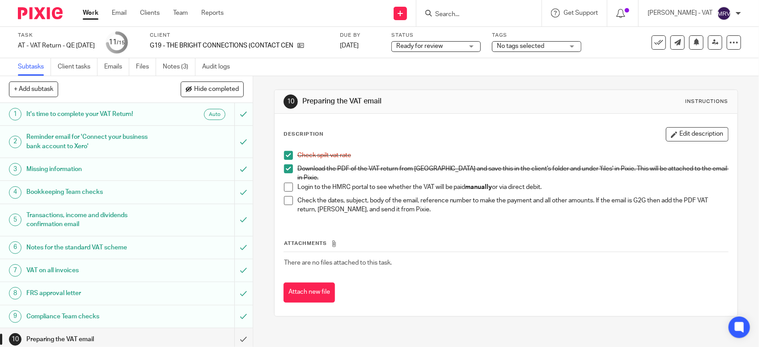
click at [285, 183] on span at bounding box center [288, 187] width 9 height 9
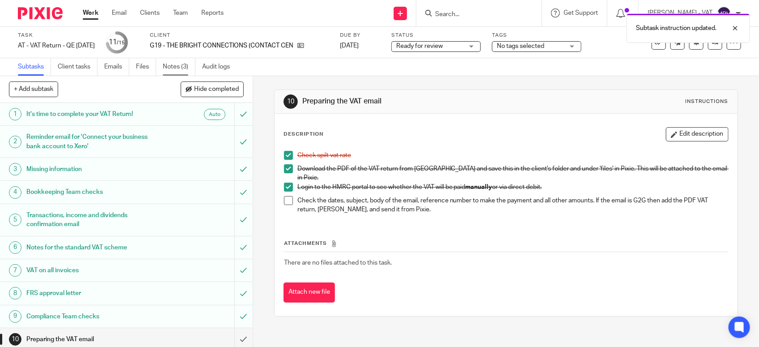
click at [164, 66] on link "Notes (3)" at bounding box center [179, 66] width 33 height 17
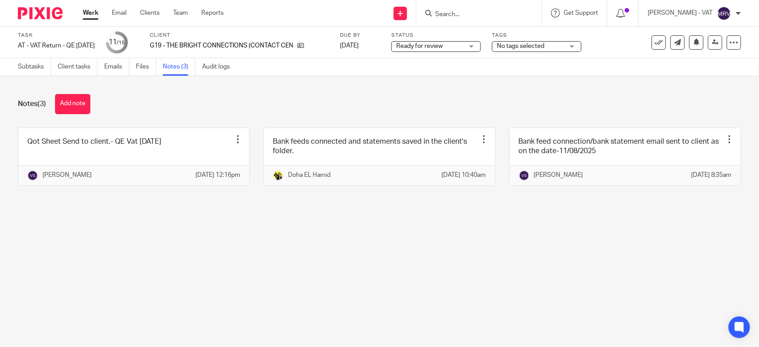
click at [68, 108] on button "Add note" at bounding box center [72, 104] width 35 height 20
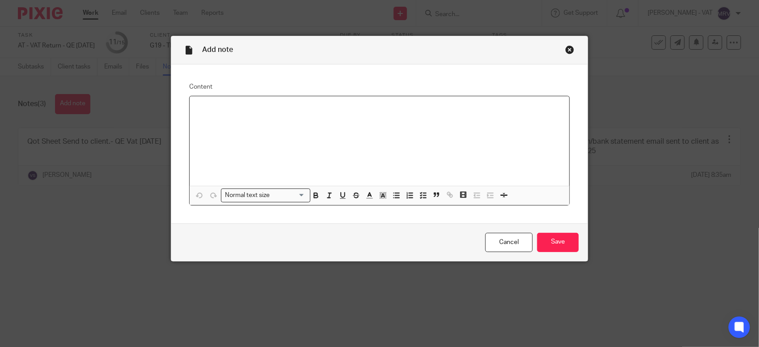
click at [224, 131] on div at bounding box center [380, 140] width 380 height 89
click at [557, 240] on input "Save" at bounding box center [558, 242] width 42 height 19
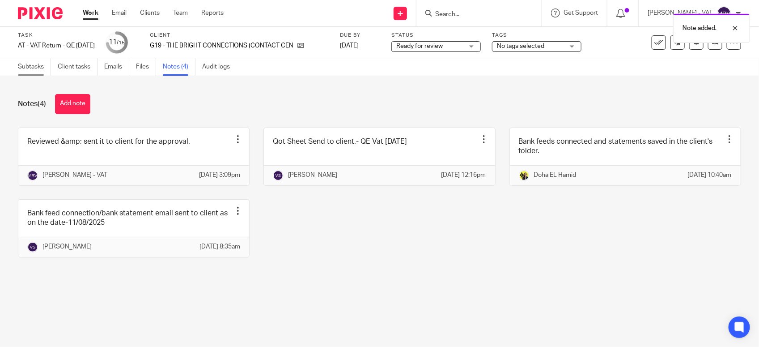
click at [30, 63] on link "Subtasks" at bounding box center [34, 66] width 33 height 17
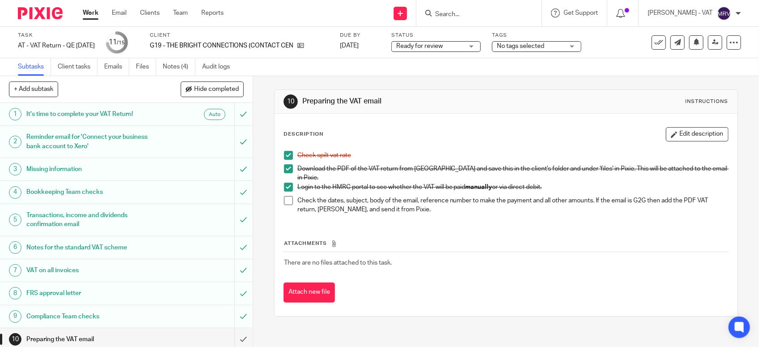
click at [284, 196] on span at bounding box center [288, 200] width 9 height 9
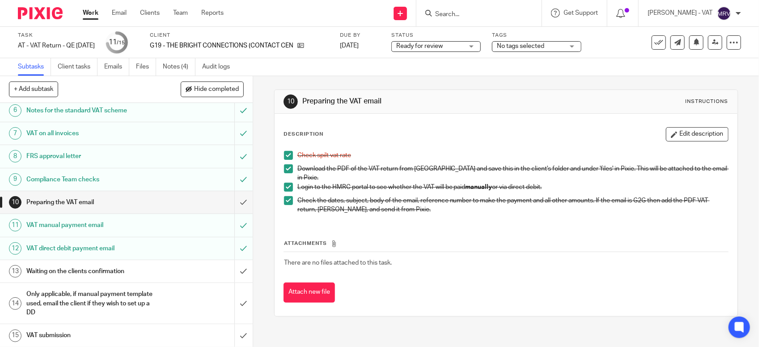
scroll to position [139, 0]
click at [427, 43] on span "Ready for review" at bounding box center [419, 46] width 47 height 6
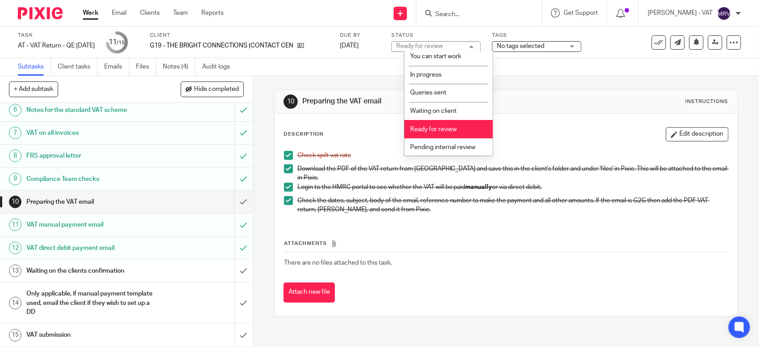
scroll to position [40, 0]
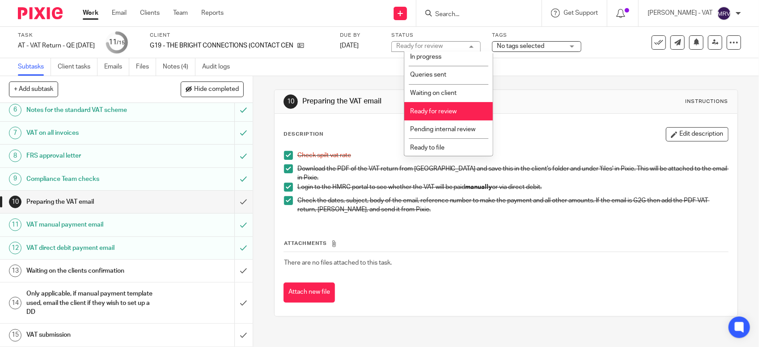
click at [439, 145] on span "Ready to file" at bounding box center [427, 148] width 34 height 6
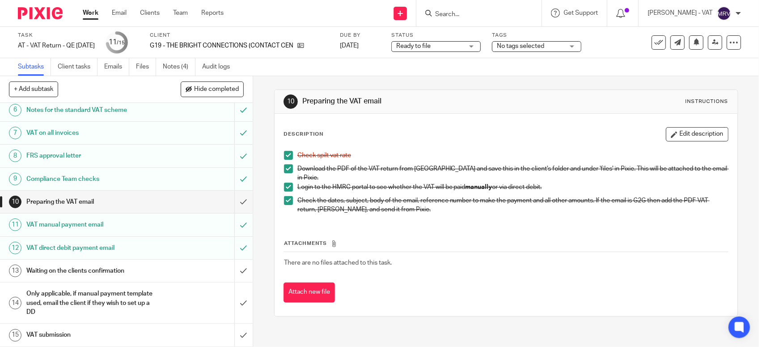
click at [481, 169] on p "Download the PDF of the VAT return from Xero and save this in the client's fold…" at bounding box center [513, 173] width 431 height 18
click at [233, 195] on input "submit" at bounding box center [126, 202] width 253 height 22
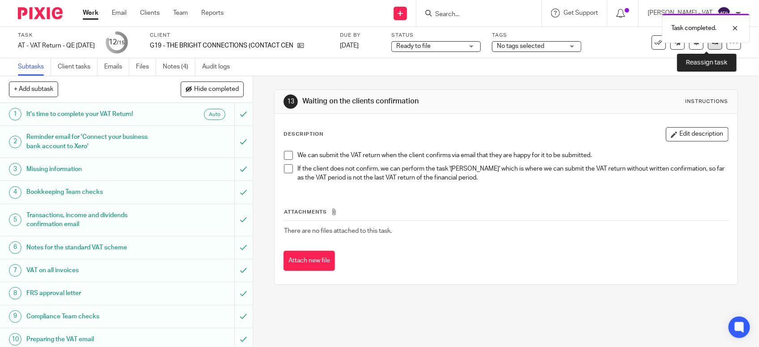
click at [708, 47] on link at bounding box center [715, 42] width 14 height 14
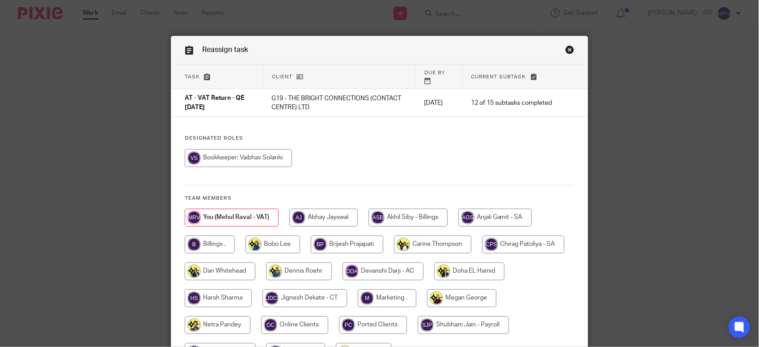
click at [472, 135] on h4 "Designated Roles" at bounding box center [380, 138] width 390 height 7
click at [206, 238] on input "radio" at bounding box center [210, 244] width 50 height 18
radio input "true"
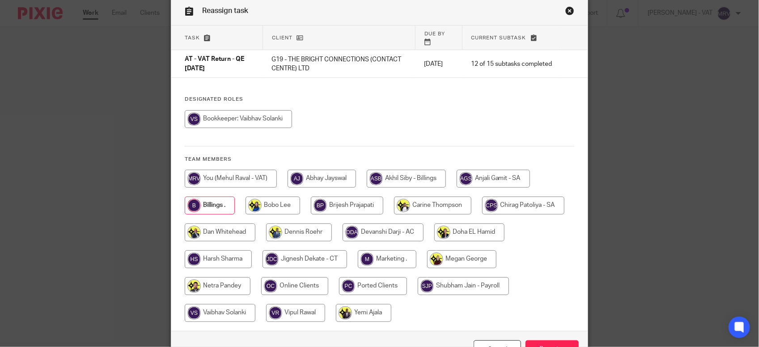
scroll to position [90, 0]
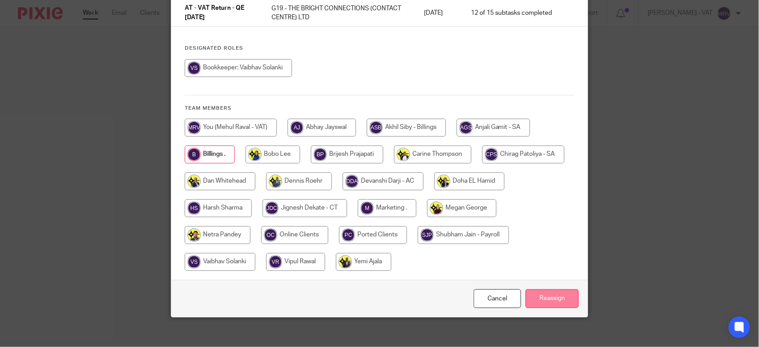
click at [553, 289] on input "Reassign" at bounding box center [552, 298] width 53 height 19
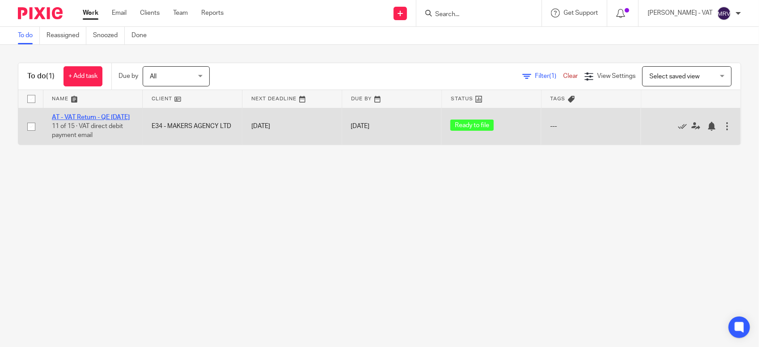
click at [80, 118] on link "AT - VAT Return - QE [DATE]" at bounding box center [91, 117] width 78 height 6
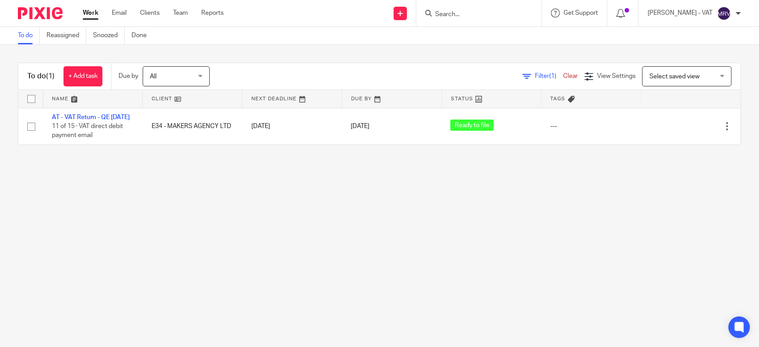
click at [226, 191] on main "To do Reassigned Snoozed Done To do (1) + Add task Due by All All Today Tomorro…" at bounding box center [379, 173] width 759 height 347
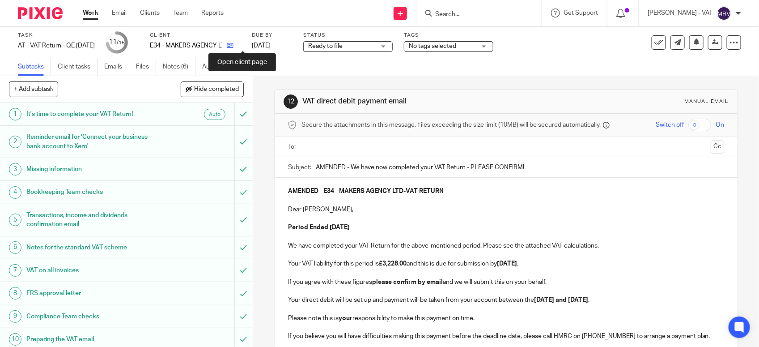
click at [234, 48] on icon at bounding box center [230, 45] width 7 height 7
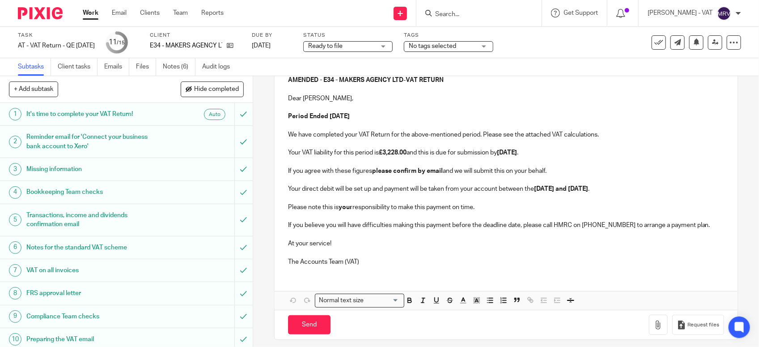
scroll to position [112, 0]
click at [406, 151] on strong "£3,228.00" at bounding box center [393, 152] width 28 height 6
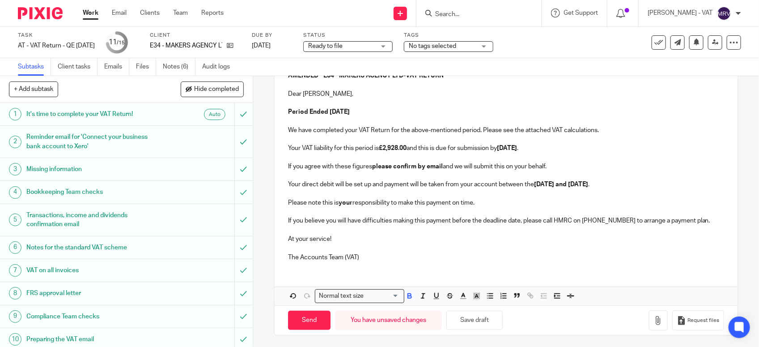
scroll to position [119, 0]
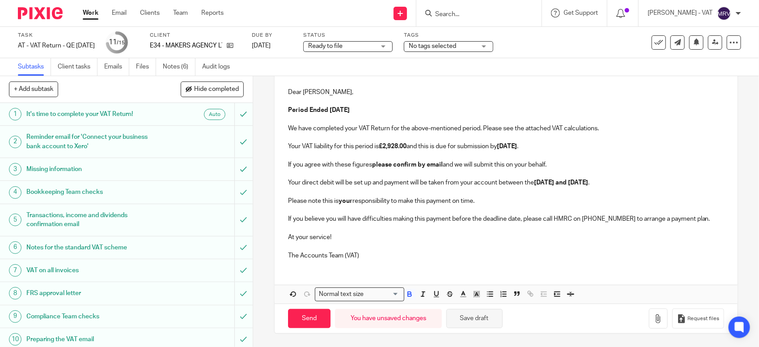
click at [478, 314] on button "Save draft" at bounding box center [475, 318] width 56 height 19
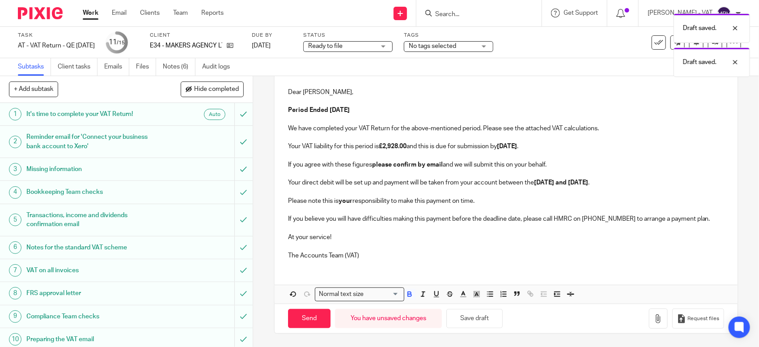
click at [438, 267] on div "AMENDED - E34 - MAKERS AGENCY LTD - VAT RETURN Dear Jackie, Period Ended 31st J…" at bounding box center [506, 181] width 463 height 243
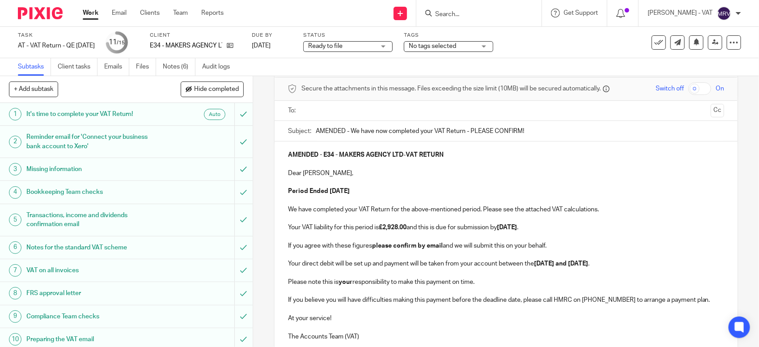
scroll to position [56, 0]
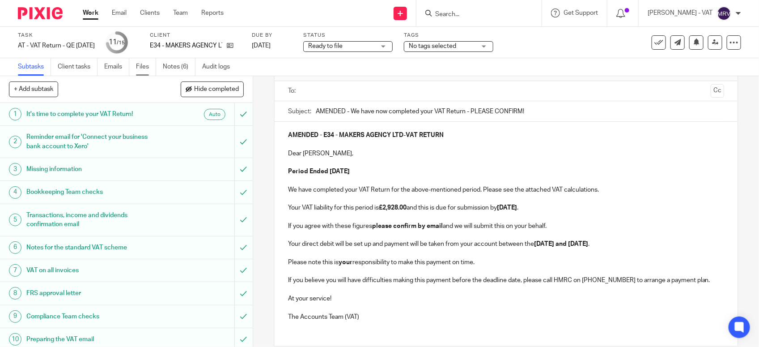
click at [142, 64] on link "Files" at bounding box center [146, 66] width 20 height 17
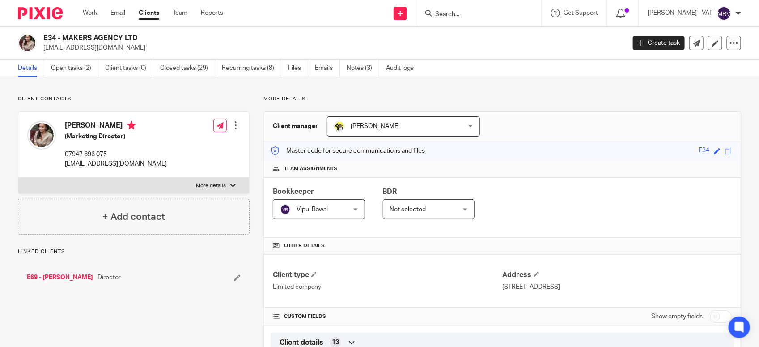
drag, startPoint x: 61, startPoint y: 39, endPoint x: 137, endPoint y: 37, distance: 76.1
click at [137, 37] on h2 "E34 - MAKERS AGENCY LTD" at bounding box center [273, 38] width 461 height 9
copy h2 "MAKERS AGENCY LTD"
click at [482, 15] on input "Search" at bounding box center [474, 15] width 81 height 8
type input "r"
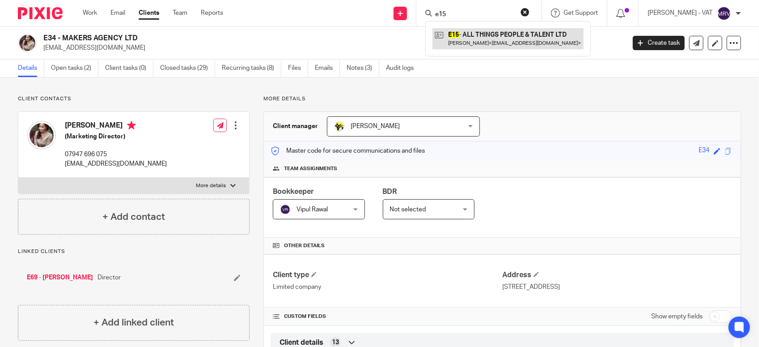
type input "e15"
click at [495, 40] on link at bounding box center [508, 38] width 151 height 21
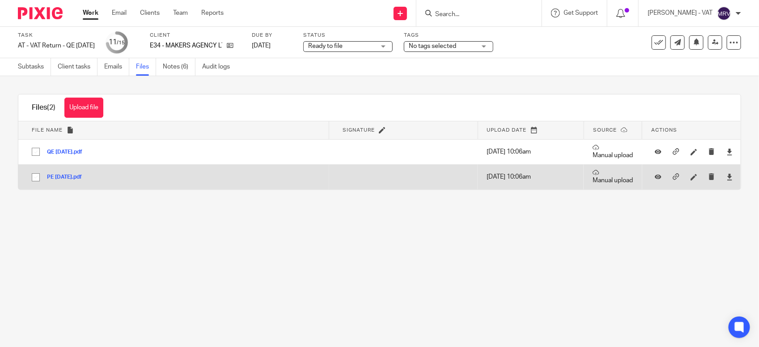
click at [34, 175] on input "checkbox" at bounding box center [35, 177] width 17 height 17
checkbox input "true"
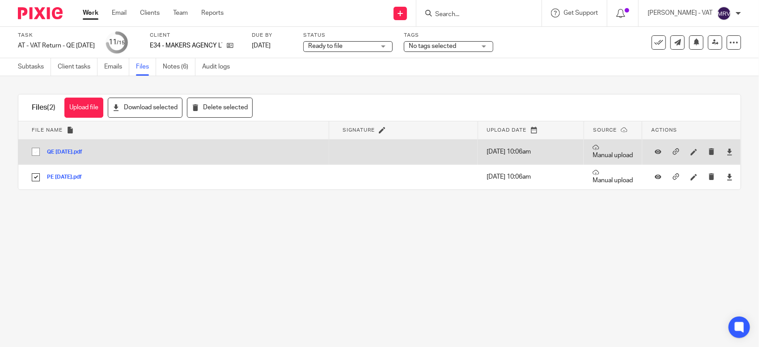
click at [34, 153] on input "checkbox" at bounding box center [35, 151] width 17 height 17
checkbox input "true"
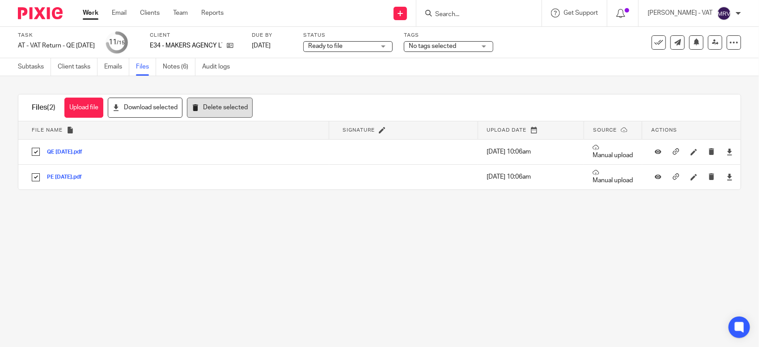
click at [194, 111] on button "Delete selected" at bounding box center [220, 108] width 66 height 20
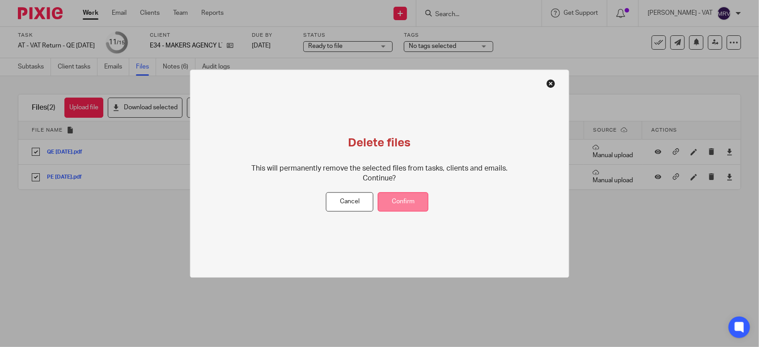
click at [389, 201] on button "Confirm" at bounding box center [403, 201] width 51 height 19
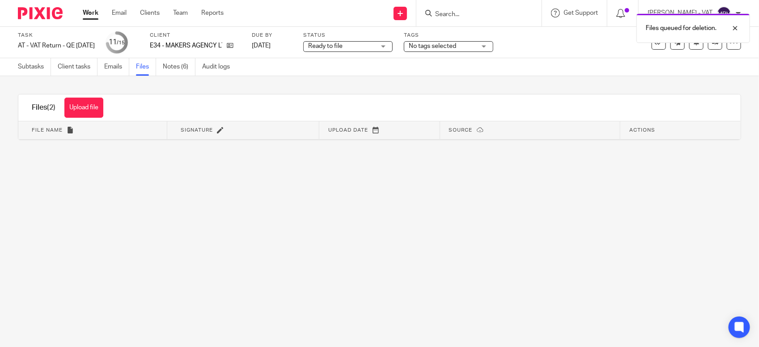
drag, startPoint x: 338, startPoint y: 258, endPoint x: 103, endPoint y: 154, distance: 257.2
click at [338, 258] on main "Task AT - VAT Return - QE [DATE] Save AT - VAT Return - QE [DATE] 11 /15 Client…" at bounding box center [379, 173] width 759 height 347
click at [81, 111] on button "Upload file" at bounding box center [83, 108] width 39 height 20
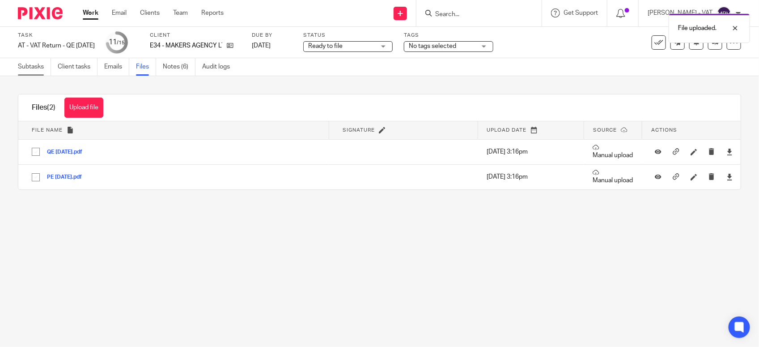
click at [32, 71] on link "Subtasks" at bounding box center [34, 66] width 33 height 17
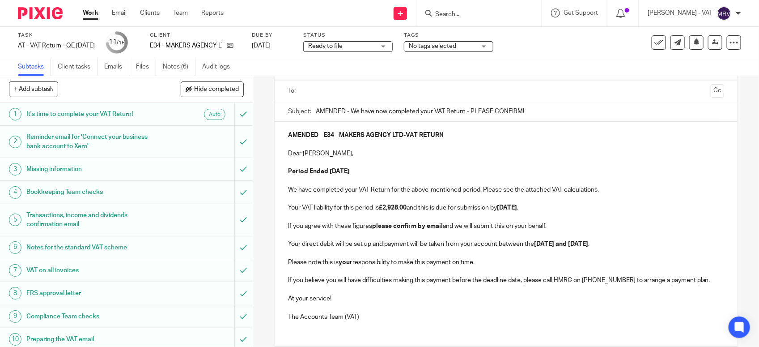
scroll to position [112, 0]
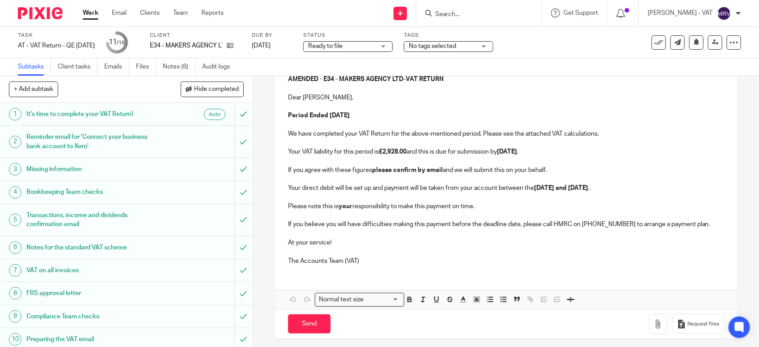
click at [586, 162] on p at bounding box center [506, 161] width 436 height 9
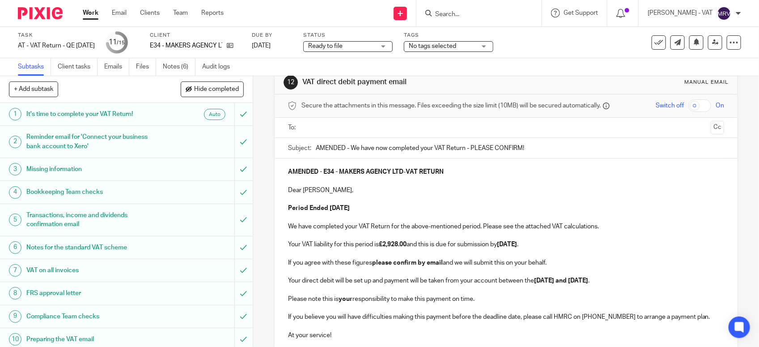
scroll to position [0, 0]
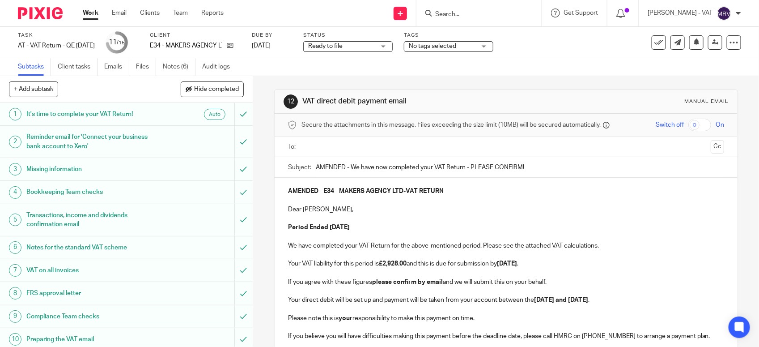
click at [489, 218] on p at bounding box center [506, 218] width 436 height 9
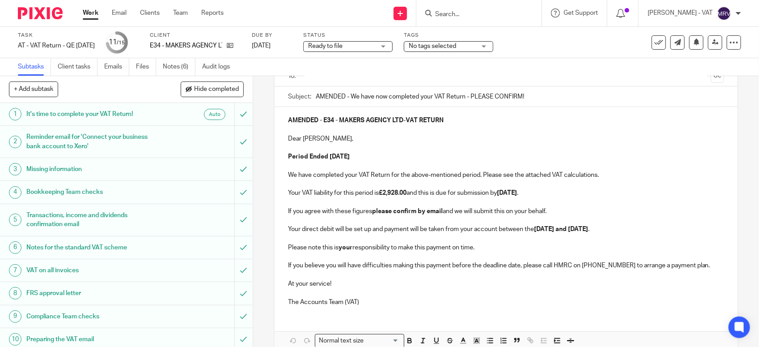
scroll to position [112, 0]
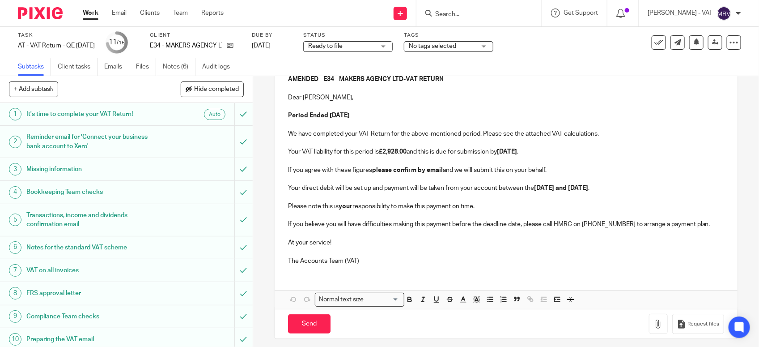
click at [497, 204] on p "Please note this is your responsibility to make this payment on time." at bounding box center [506, 206] width 436 height 9
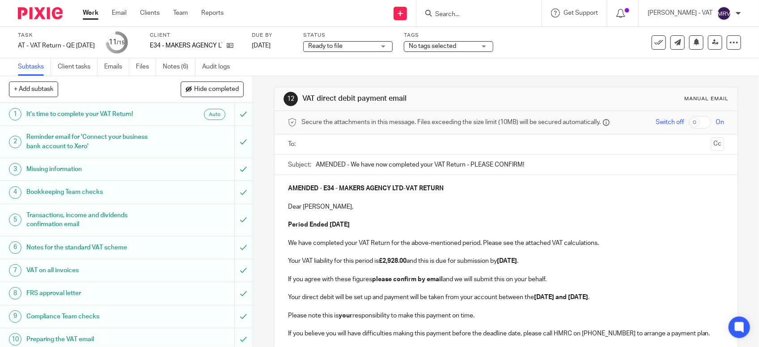
scroll to position [0, 0]
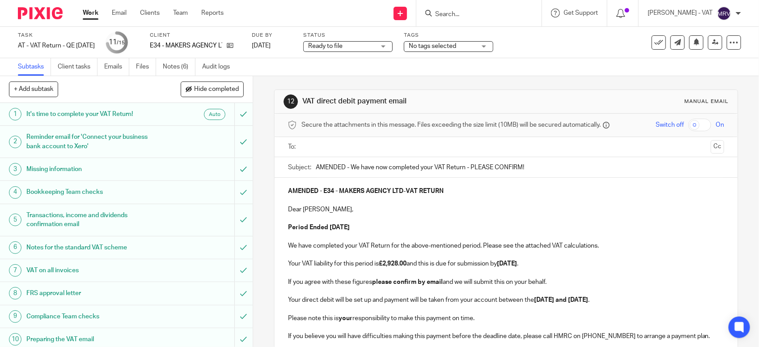
click at [497, 204] on p at bounding box center [506, 200] width 436 height 9
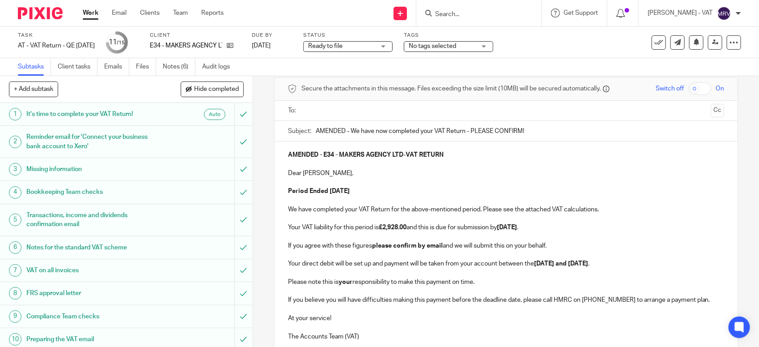
scroll to position [56, 0]
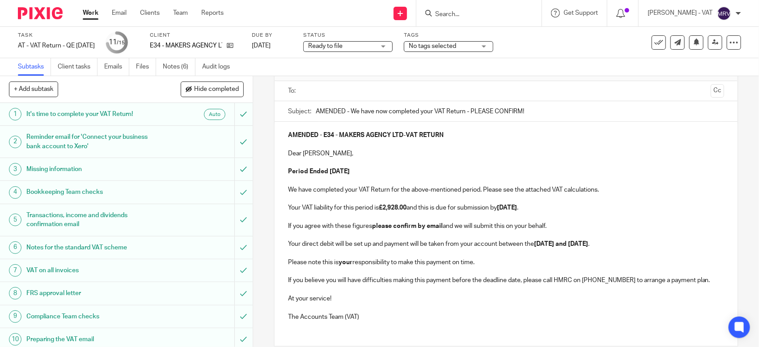
click at [421, 165] on p at bounding box center [506, 162] width 436 height 9
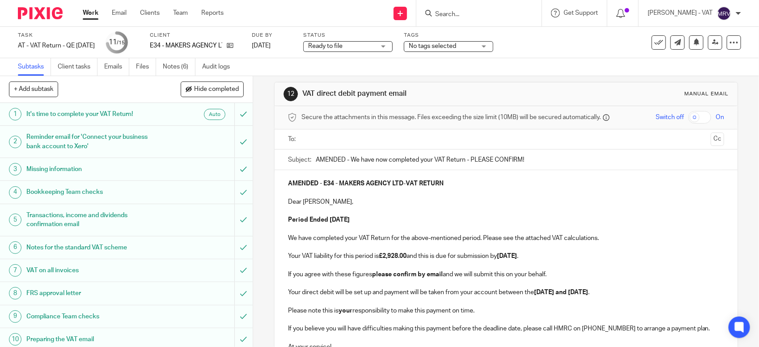
scroll to position [0, 0]
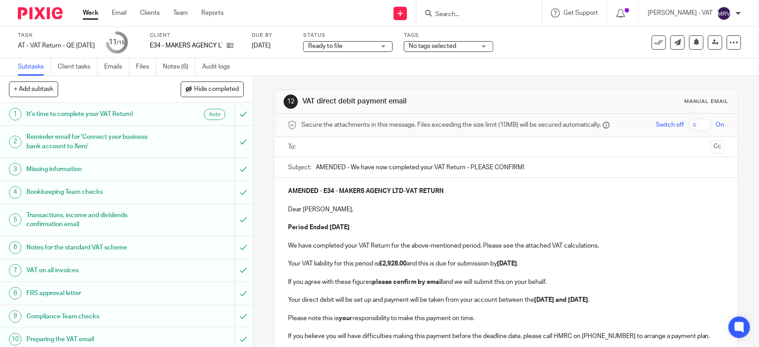
click at [464, 148] on input "text" at bounding box center [506, 147] width 403 height 10
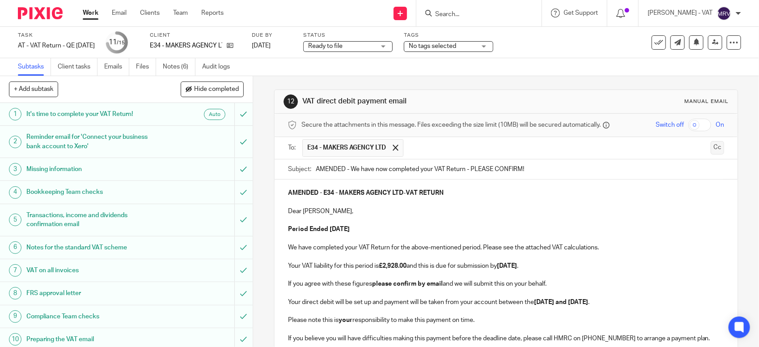
click at [711, 146] on button "Cc" at bounding box center [717, 147] width 13 height 13
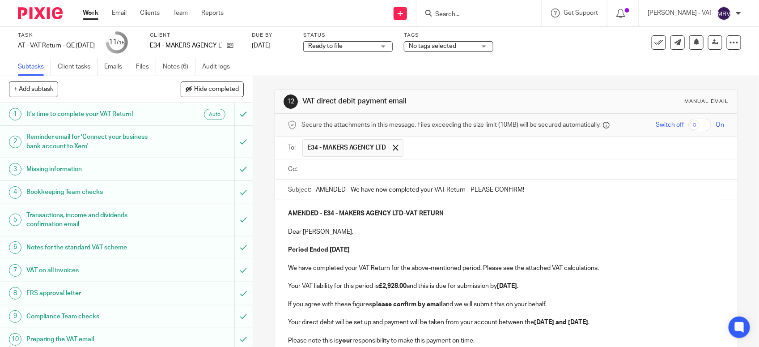
click at [351, 177] on ul at bounding box center [513, 169] width 422 height 15
click at [345, 173] on input "text" at bounding box center [513, 169] width 416 height 10
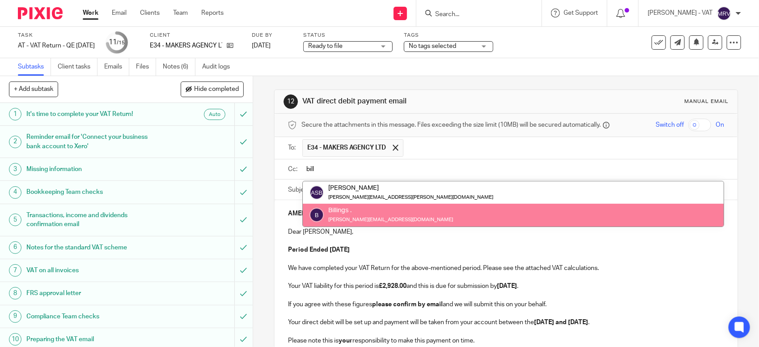
type input "bill"
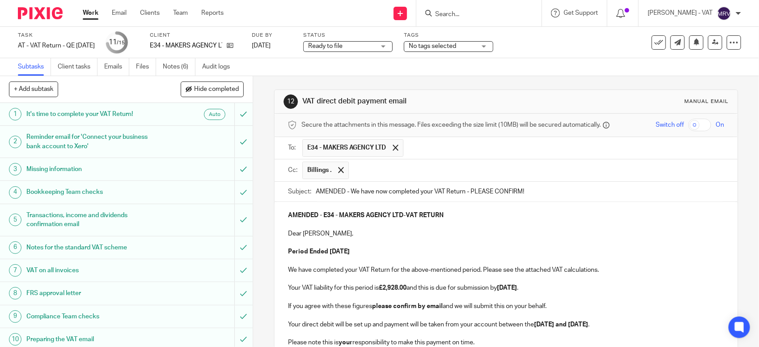
click at [387, 236] on p "Dear Jackie," at bounding box center [506, 233] width 436 height 9
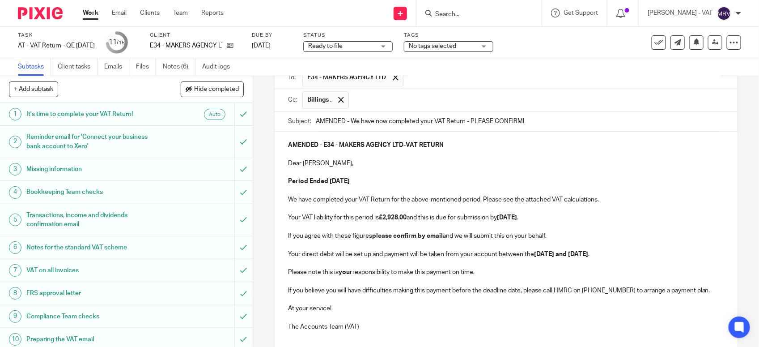
scroll to position [144, 0]
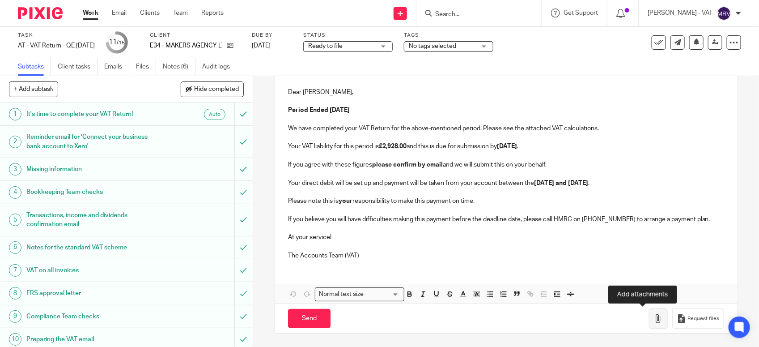
click at [649, 317] on button "button" at bounding box center [658, 318] width 19 height 20
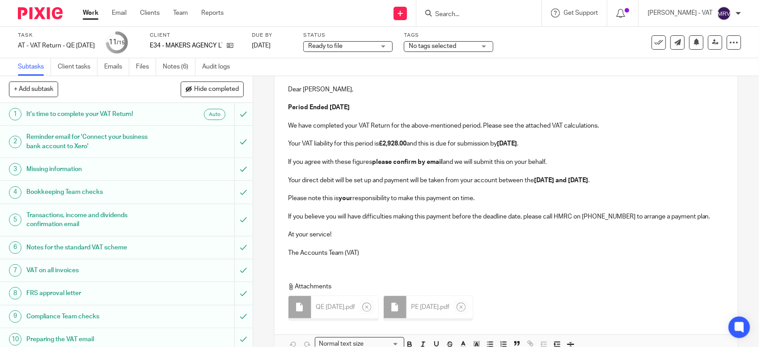
click at [426, 232] on p "At your service!" at bounding box center [506, 234] width 436 height 9
click at [434, 243] on p at bounding box center [506, 243] width 436 height 9
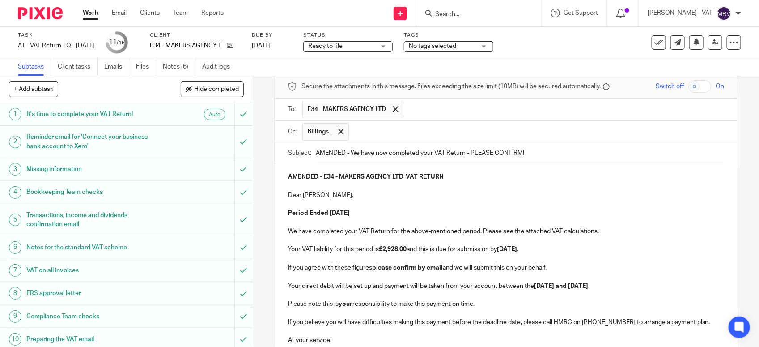
scroll to position [32, 0]
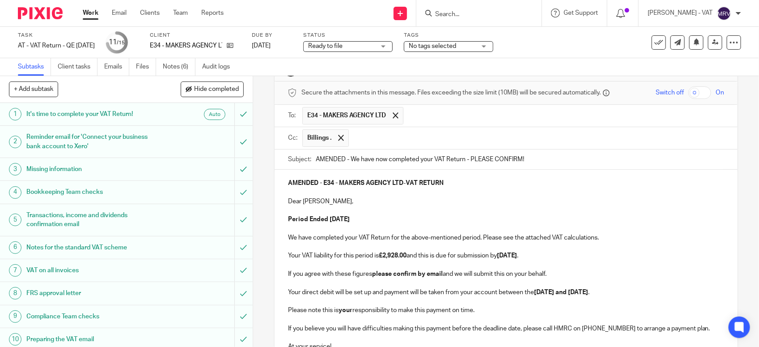
click at [424, 217] on p "Period Ended 31st July 2025" at bounding box center [506, 219] width 436 height 9
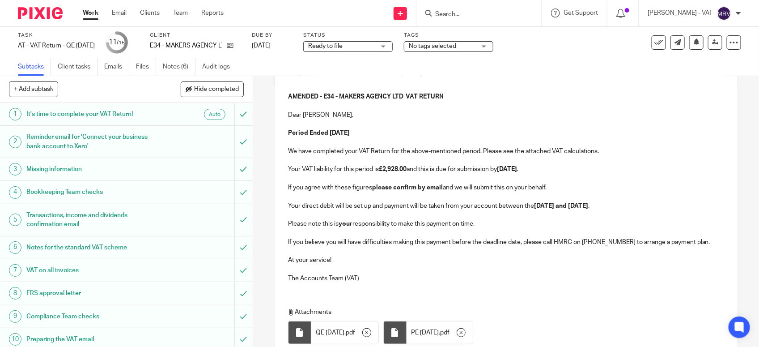
scroll to position [144, 0]
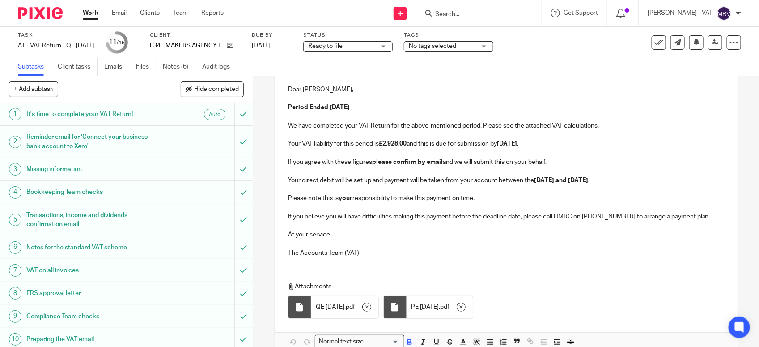
click at [504, 196] on p "Please note this is your responsibility to make this payment on time." at bounding box center [506, 198] width 436 height 9
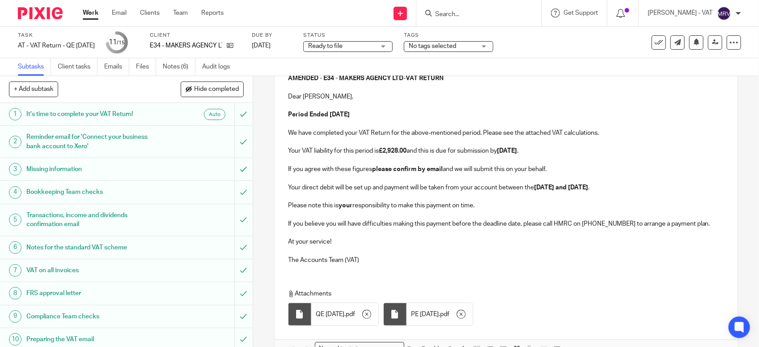
scroll to position [168, 0]
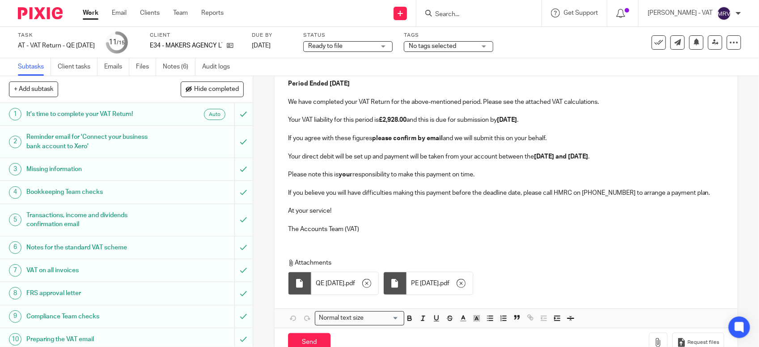
click at [433, 222] on p at bounding box center [506, 219] width 436 height 9
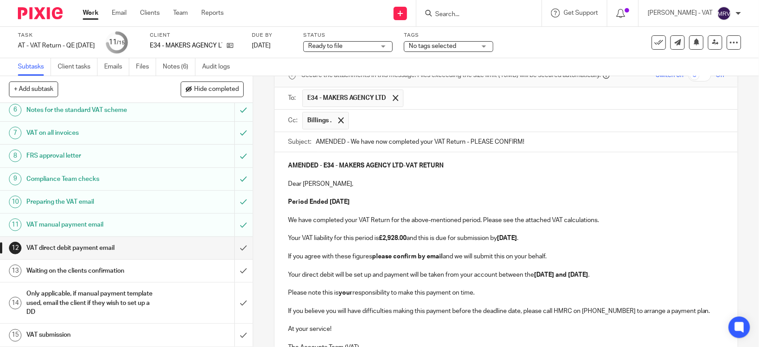
scroll to position [27, 0]
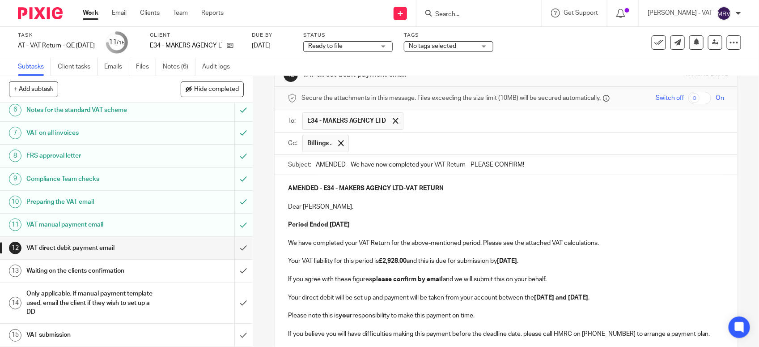
click at [349, 229] on p "Period Ended 31st July 2025" at bounding box center [506, 224] width 436 height 9
click at [514, 262] on strong "07th September 2025" at bounding box center [507, 261] width 20 height 6
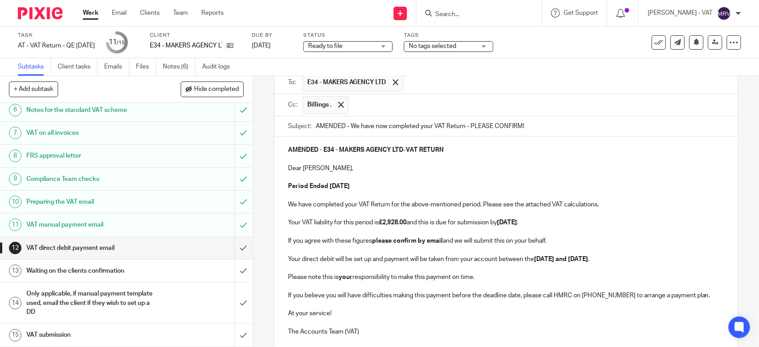
scroll to position [83, 0]
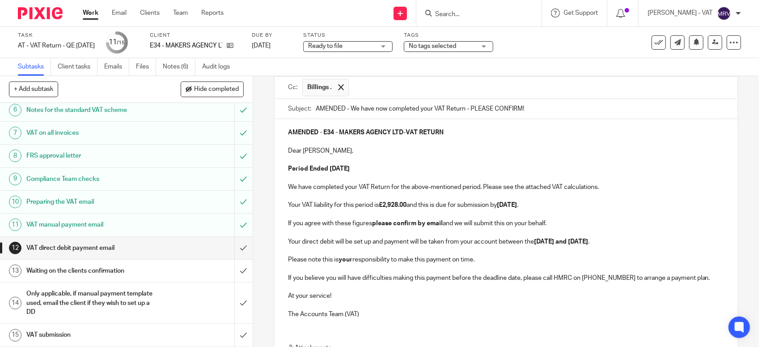
click at [554, 246] on p "Your direct debit will be set up and payment will be taken from your account be…" at bounding box center [506, 241] width 436 height 9
click at [581, 243] on strong "10th and 12th September 2025" at bounding box center [561, 241] width 54 height 6
click at [582, 246] on p "Your direct debit will be set up and payment will be taken from your account be…" at bounding box center [506, 241] width 436 height 9
click at [397, 208] on strong "£2,928.00" at bounding box center [393, 205] width 28 height 6
click at [614, 226] on p "If you agree with these figures please confirm by email and we will submit this…" at bounding box center [506, 223] width 436 height 9
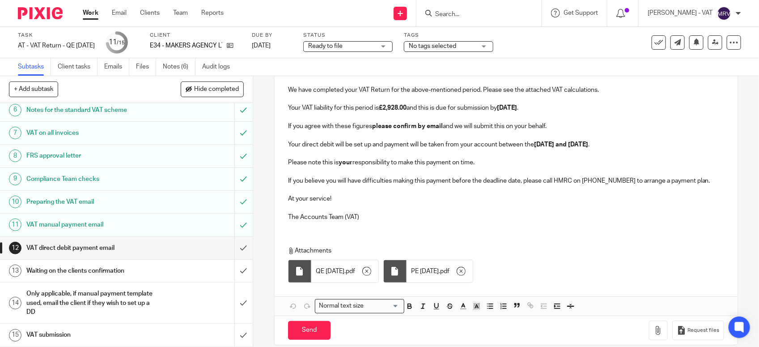
scroll to position [195, 0]
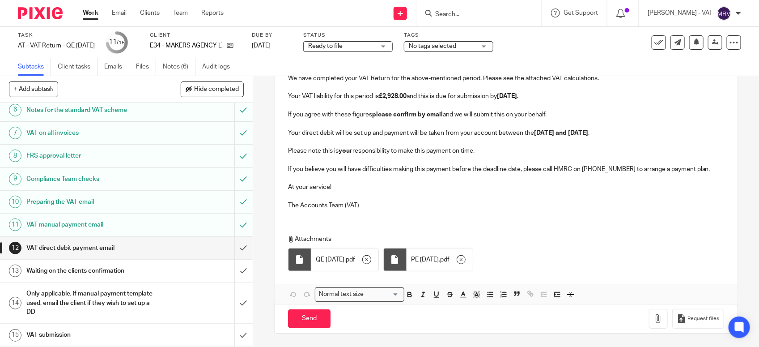
click at [406, 204] on p "The Accounts Team (VAT)" at bounding box center [506, 205] width 436 height 9
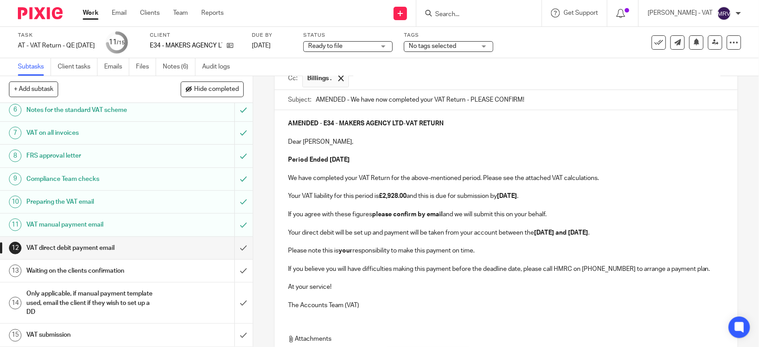
scroll to position [139, 0]
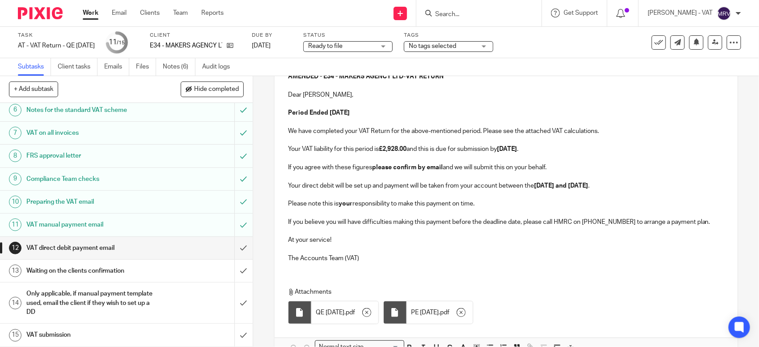
click at [391, 241] on p "At your service!" at bounding box center [506, 239] width 436 height 9
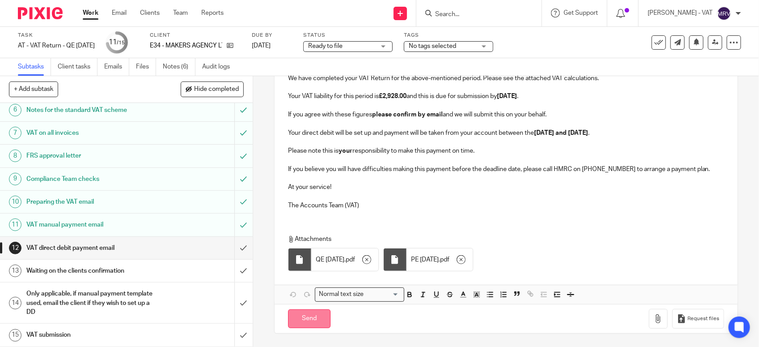
click at [296, 319] on input "Send" at bounding box center [309, 318] width 43 height 19
type input "Sent"
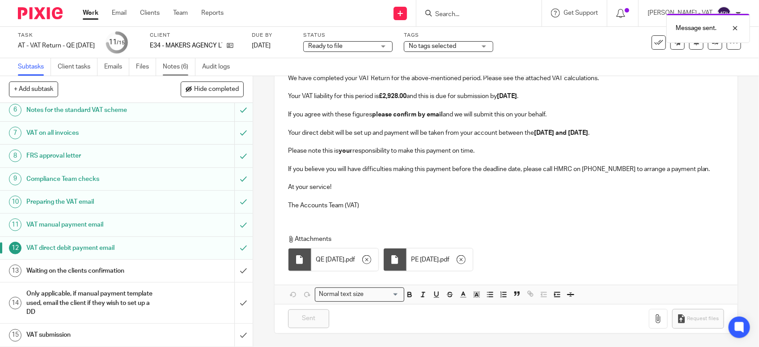
click at [172, 68] on link "Notes (6)" at bounding box center [179, 66] width 33 height 17
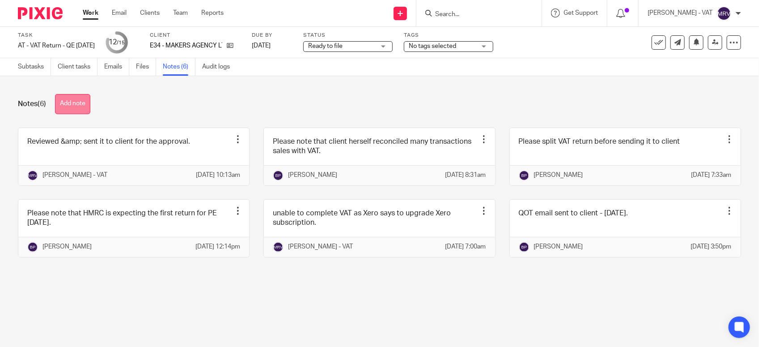
click at [74, 106] on button "Add note" at bounding box center [72, 104] width 35 height 20
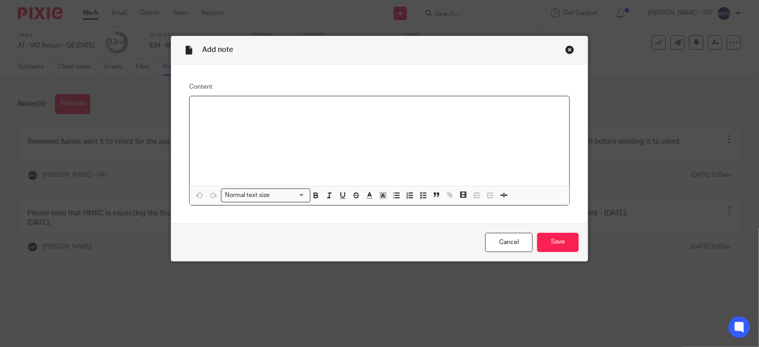
click at [336, 140] on div at bounding box center [380, 140] width 380 height 89
click at [551, 245] on input "Save" at bounding box center [558, 242] width 42 height 19
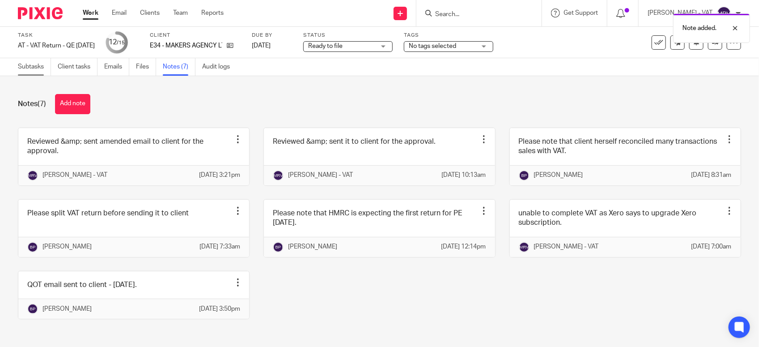
click at [21, 73] on link "Subtasks" at bounding box center [34, 66] width 33 height 17
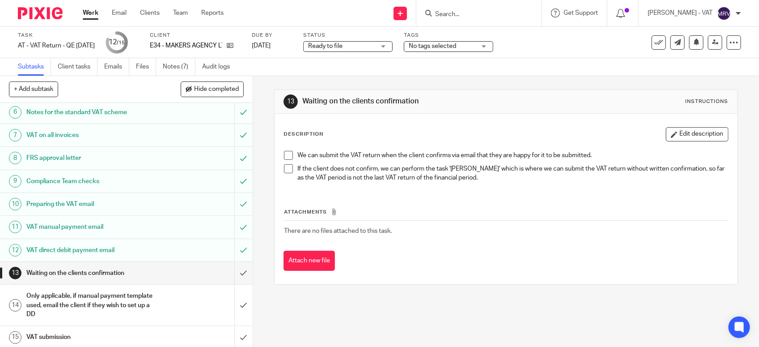
scroll to position [139, 0]
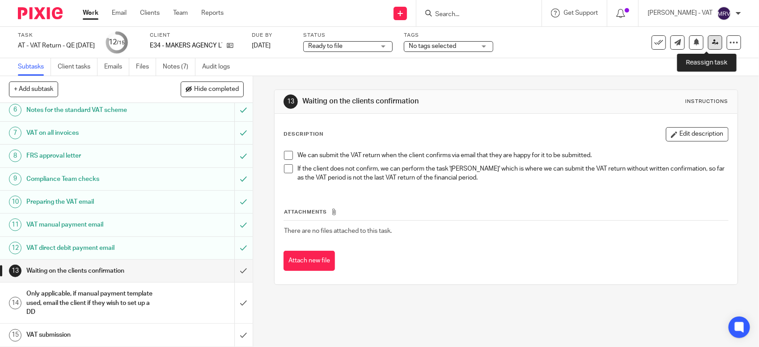
click at [708, 43] on link at bounding box center [715, 42] width 14 height 14
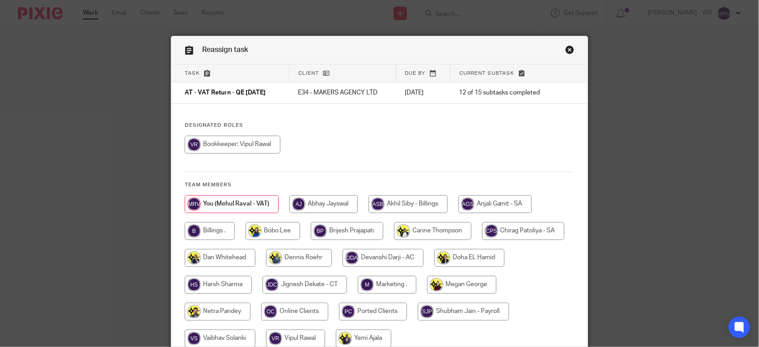
click at [415, 148] on div at bounding box center [380, 149] width 390 height 27
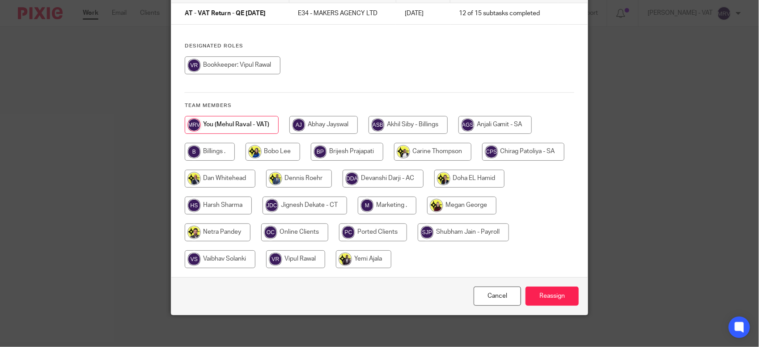
scroll to position [84, 0]
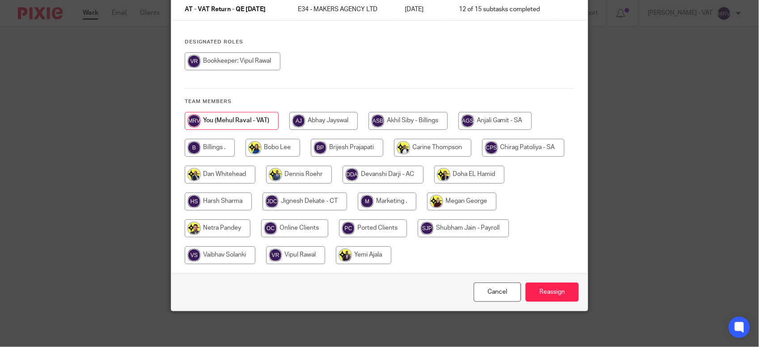
click at [200, 139] on input "radio" at bounding box center [210, 148] width 50 height 18
radio input "true"
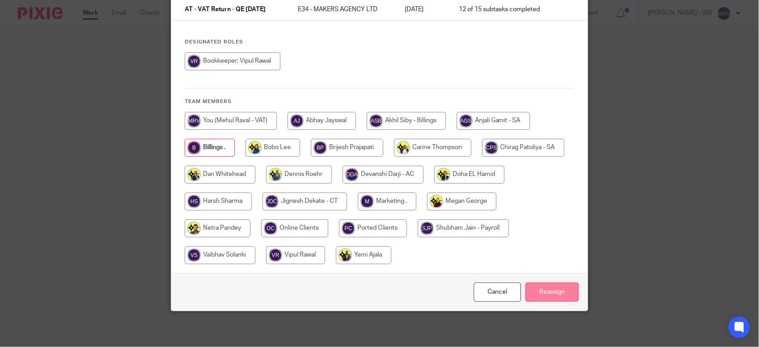
click at [533, 287] on input "Reassign" at bounding box center [552, 291] width 53 height 19
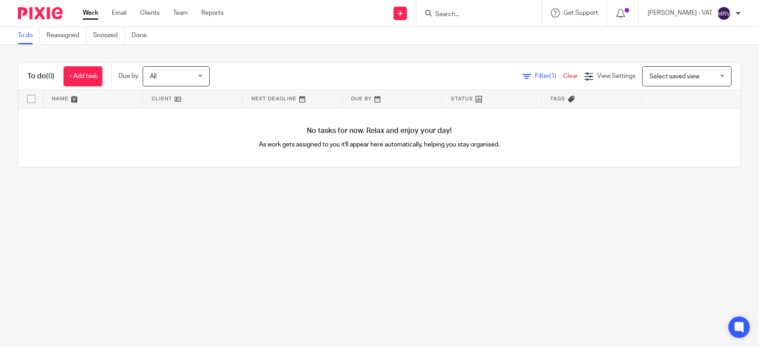
click at [317, 205] on main "To do Reassigned Snoozed Done To do (0) + Add task Due by All All [DATE] [DATE]…" at bounding box center [379, 173] width 759 height 347
click at [140, 220] on main "To do Reassigned Snoozed Done To do (0) + Add task Due by All All [DATE] [DATE]…" at bounding box center [379, 173] width 759 height 347
click at [188, 226] on main "To do Reassigned Snoozed Done To do (0) + Add task Due by All All [DATE] [DATE]…" at bounding box center [379, 173] width 759 height 347
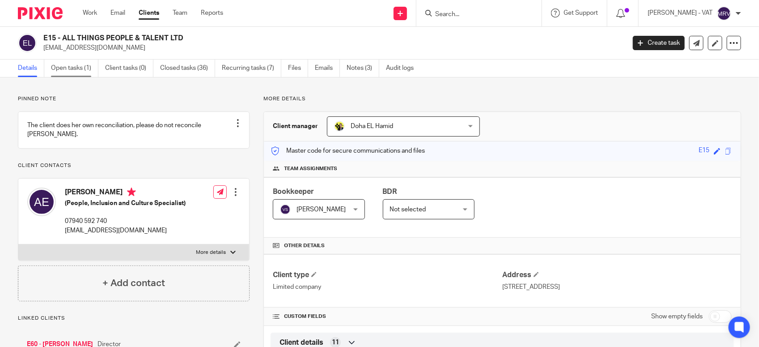
click at [63, 66] on link "Open tasks (1)" at bounding box center [74, 68] width 47 height 17
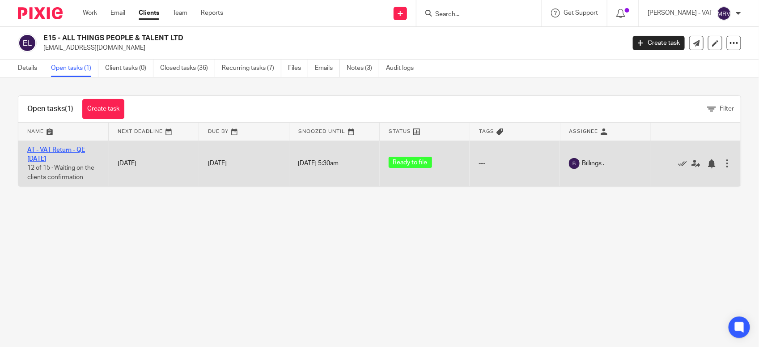
click at [61, 150] on link "AT - VAT Return - QE [DATE]" at bounding box center [56, 154] width 58 height 15
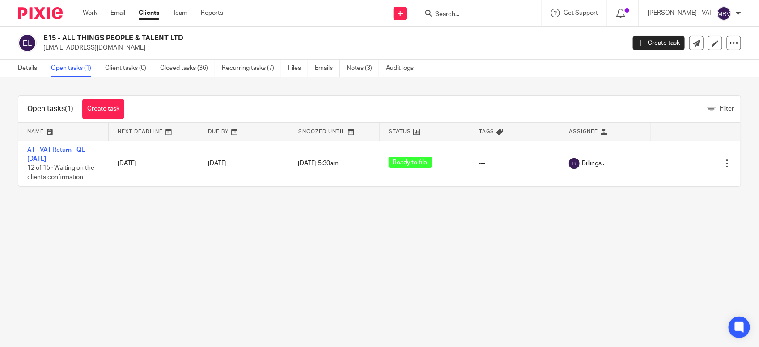
click at [21, 79] on div "Open tasks (1) Create task Filter Name Next Deadline Due By Snoozed Until Statu…" at bounding box center [379, 140] width 759 height 127
click at [26, 67] on link "Details" at bounding box center [31, 68] width 26 height 17
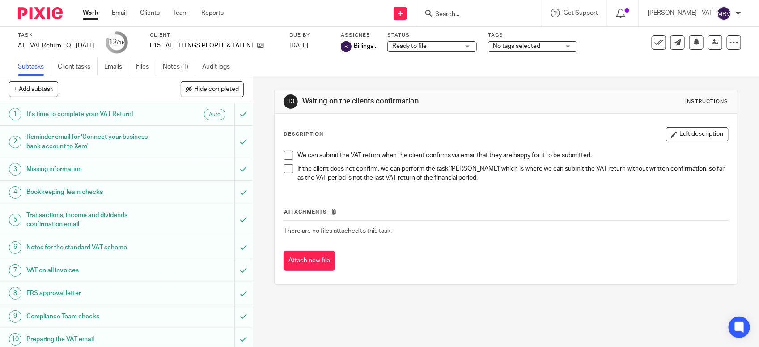
click at [505, 208] on th "Attachments" at bounding box center [506, 214] width 445 height 13
click at [280, 156] on div "We can submit the VAT return when the client confirms via email that they are h…" at bounding box center [506, 167] width 453 height 43
click at [285, 156] on span at bounding box center [288, 155] width 9 height 9
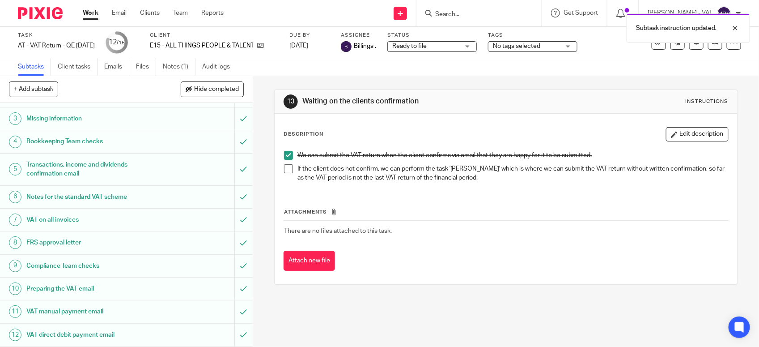
scroll to position [139, 0]
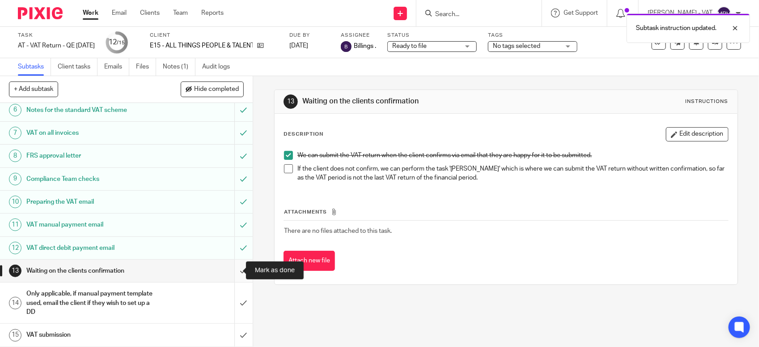
click at [233, 271] on input "submit" at bounding box center [126, 271] width 253 height 22
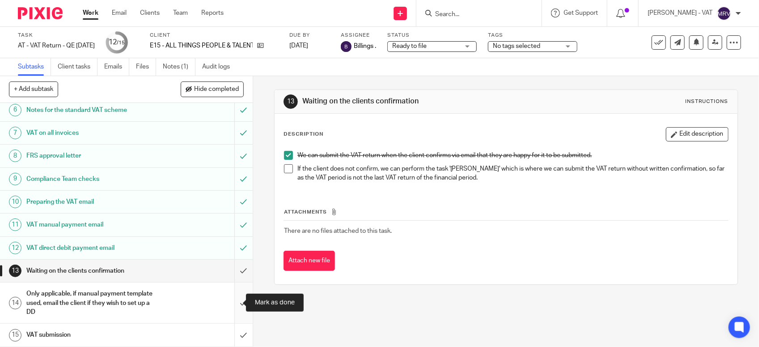
click at [231, 302] on input "submit" at bounding box center [126, 302] width 253 height 41
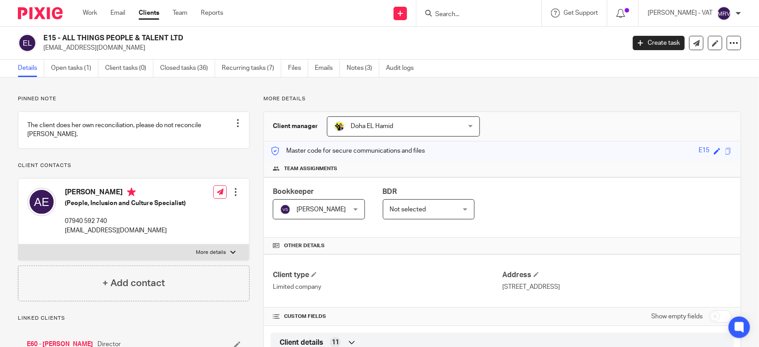
drag, startPoint x: 62, startPoint y: 37, endPoint x: 186, endPoint y: 37, distance: 123.9
click at [186, 37] on h2 "E15 - ALL THINGS PEOPLE & TALENT LTD" at bounding box center [273, 38] width 461 height 9
copy h2 "ALL THINGS PEOPLE & TALENT LTD"
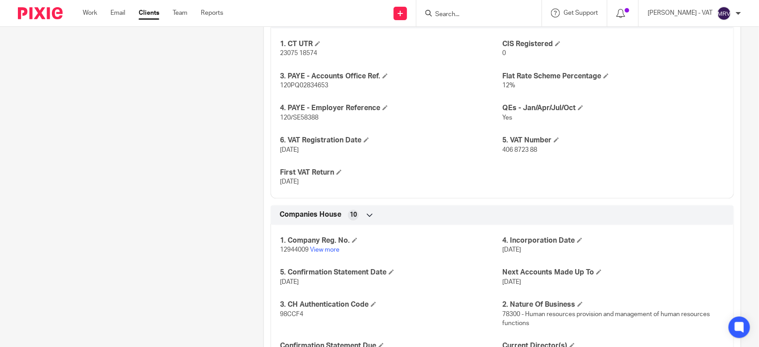
scroll to position [839, 0]
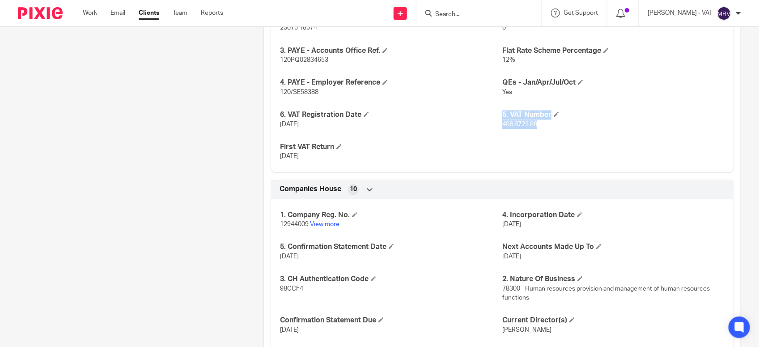
drag, startPoint x: 495, startPoint y: 123, endPoint x: 542, endPoint y: 129, distance: 47.3
click at [542, 129] on div "1. CT UTR 23075 18574 CIS Registered 0 3. PAYE - Accounts Office Ref. 120PQ0283…" at bounding box center [503, 84] width 464 height 177
drag, startPoint x: 542, startPoint y: 129, endPoint x: 504, endPoint y: 127, distance: 38.1
click at [504, 127] on span "406 8723 88" at bounding box center [519, 124] width 35 height 6
drag, startPoint x: 497, startPoint y: 125, endPoint x: 537, endPoint y: 131, distance: 40.6
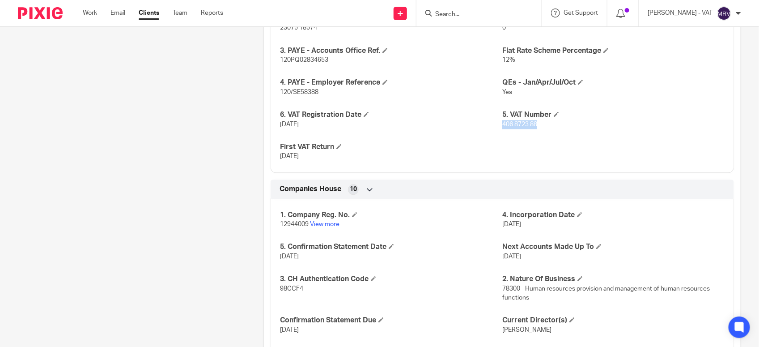
click at [537, 131] on div "1. CT UTR 23075 18574 CIS Registered 0 3. PAYE - Accounts Office Ref. 120PQ0283…" at bounding box center [503, 84] width 464 height 177
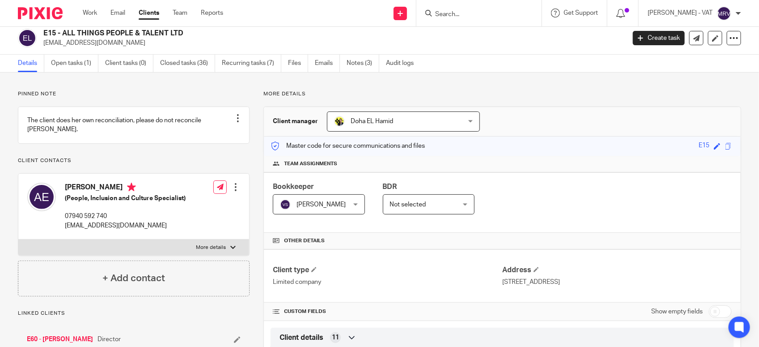
scroll to position [0, 0]
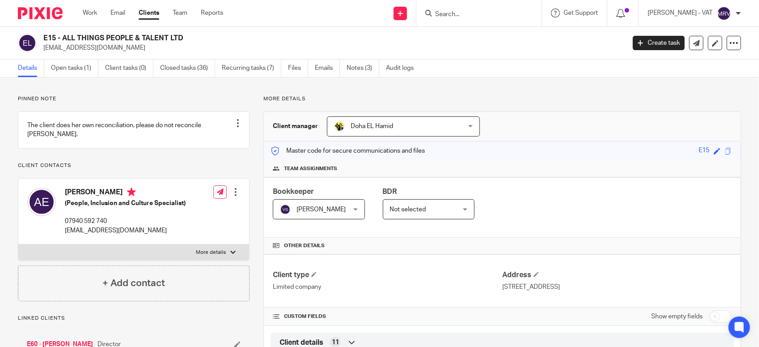
click at [157, 96] on p "Pinned note" at bounding box center [134, 98] width 232 height 7
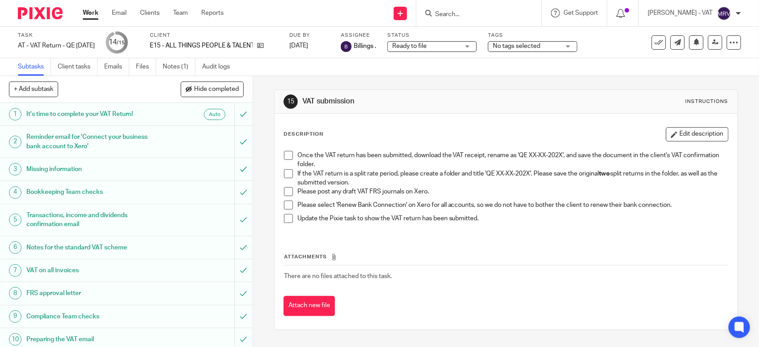
scroll to position [139, 0]
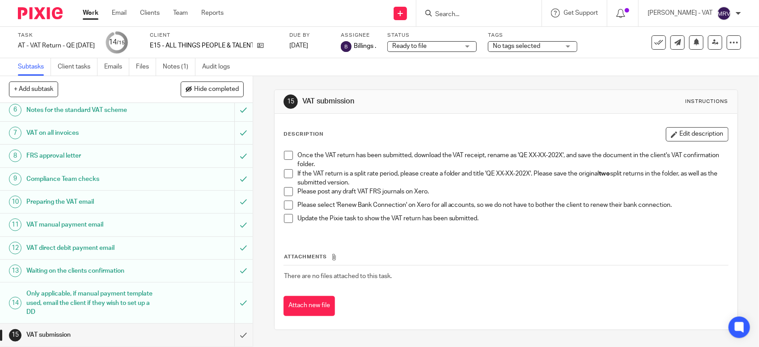
click at [287, 173] on span at bounding box center [288, 173] width 9 height 9
click at [284, 191] on span at bounding box center [288, 191] width 9 height 9
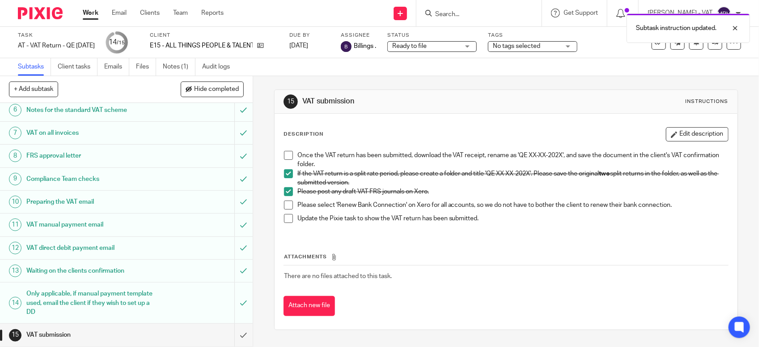
click at [287, 209] on span at bounding box center [288, 204] width 9 height 9
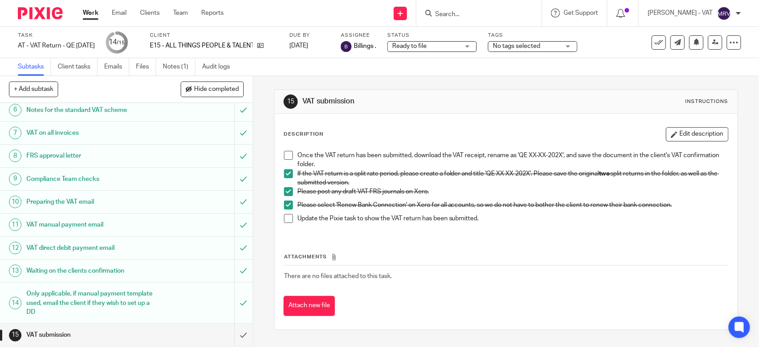
click at [285, 156] on span at bounding box center [288, 155] width 9 height 9
click at [284, 222] on span at bounding box center [288, 218] width 9 height 9
click at [491, 239] on div "Attachments There are no files attached to this task. Attach new file" at bounding box center [506, 274] width 445 height 81
click at [226, 337] on input "submit" at bounding box center [126, 334] width 253 height 22
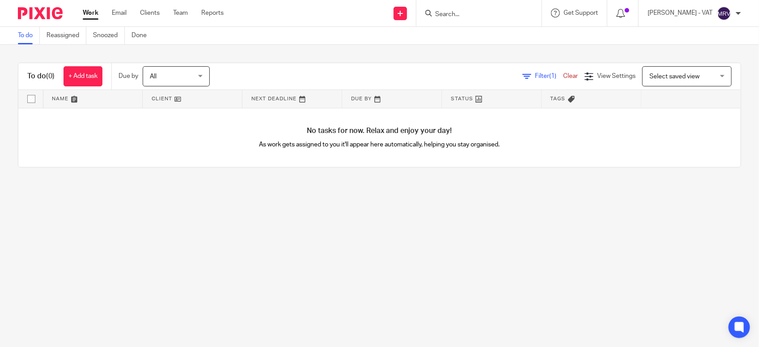
drag, startPoint x: 230, startPoint y: 227, endPoint x: 293, endPoint y: 157, distance: 93.8
click at [230, 227] on main "To do Reassigned Snoozed Done To do (0) + Add task Due by All All [DATE] [DATE]…" at bounding box center [379, 173] width 759 height 347
